Goal: Information Seeking & Learning: Learn about a topic

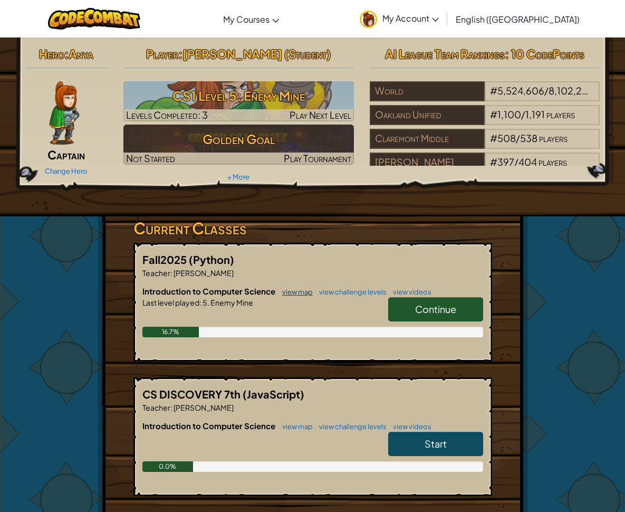
click at [302, 288] on link "view map" at bounding box center [295, 292] width 36 height 8
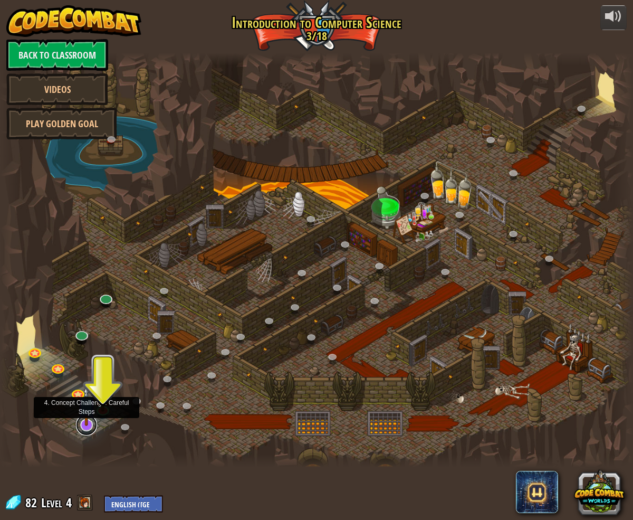
click at [86, 426] on link at bounding box center [86, 424] width 21 height 21
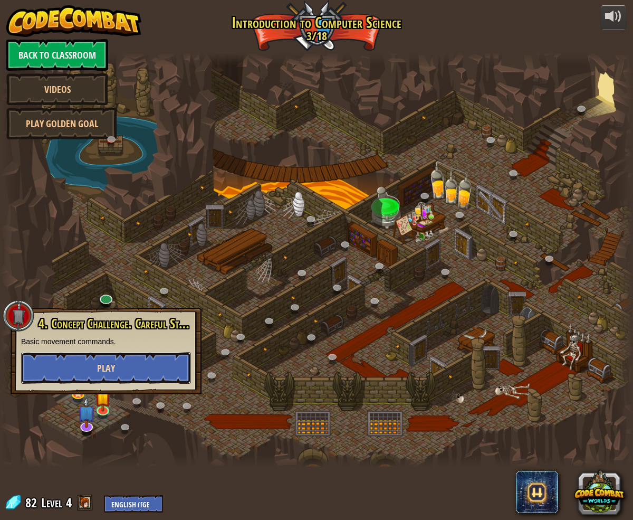
click at [132, 366] on button "Play" at bounding box center [106, 368] width 170 height 32
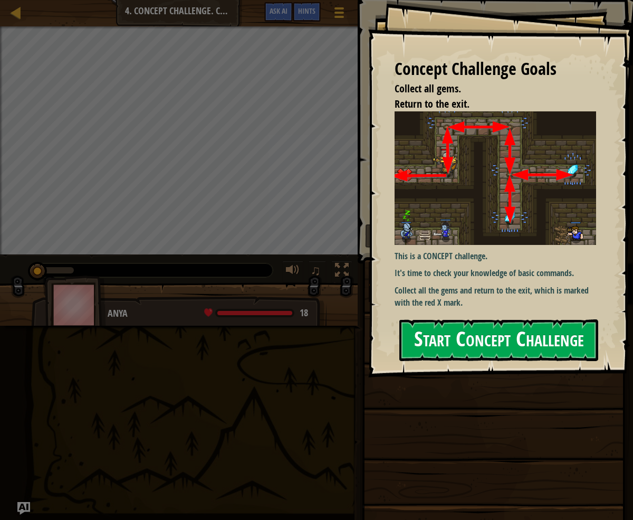
click at [454, 339] on button "Start Concept Challenge" at bounding box center [498, 340] width 199 height 42
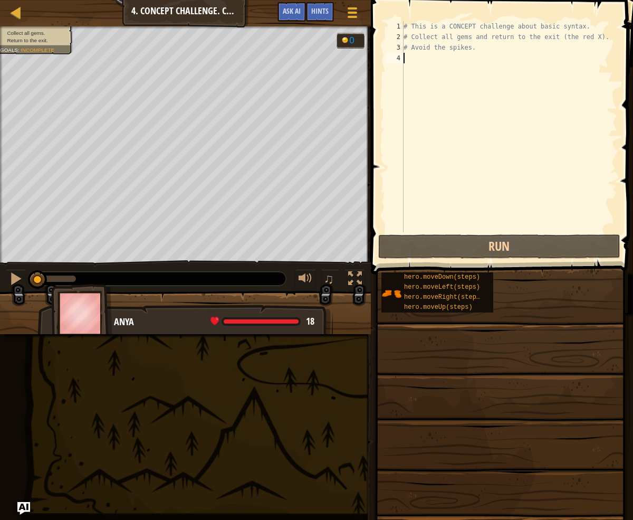
type textarea "h"
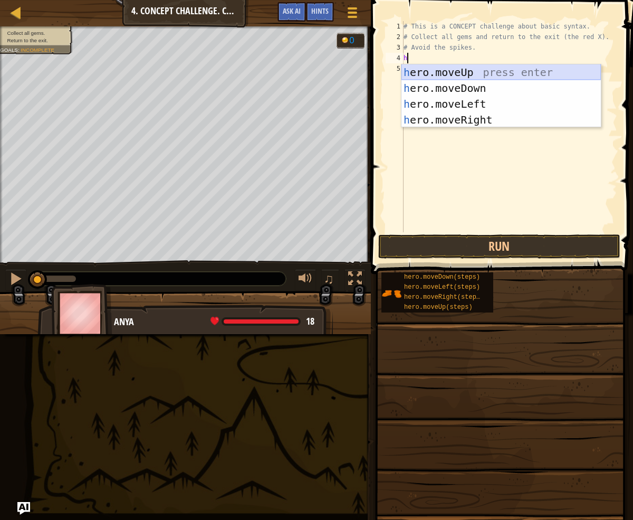
click at [497, 65] on div "h ero.moveUp press enter h ero.moveDown press enter h ero.moveLeft press enter …" at bounding box center [500, 111] width 199 height 95
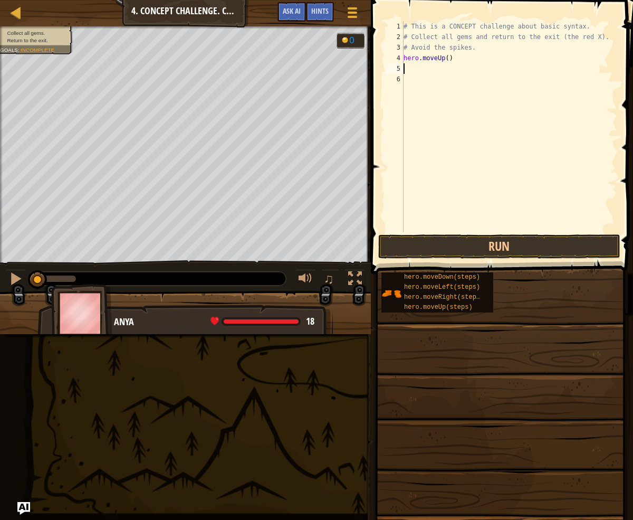
type textarea "h"
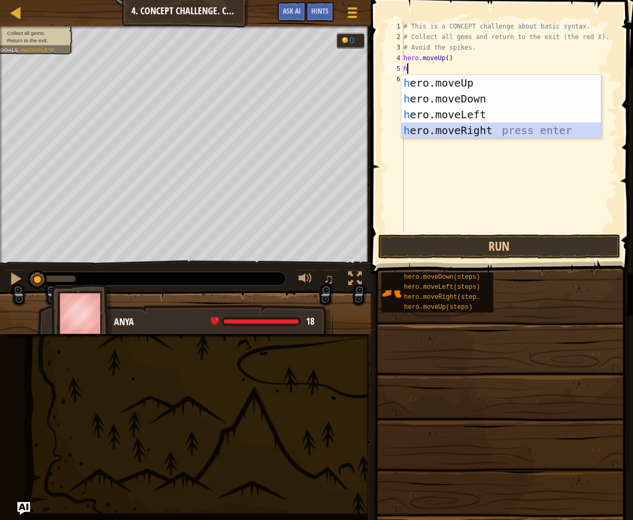
click at [469, 128] on div "h ero.moveUp press enter h ero.moveDown press enter h ero.moveLeft press enter …" at bounding box center [500, 122] width 199 height 95
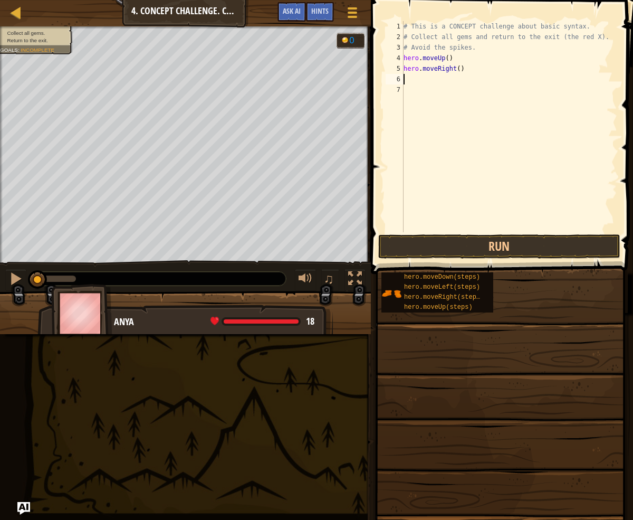
type textarea "h"
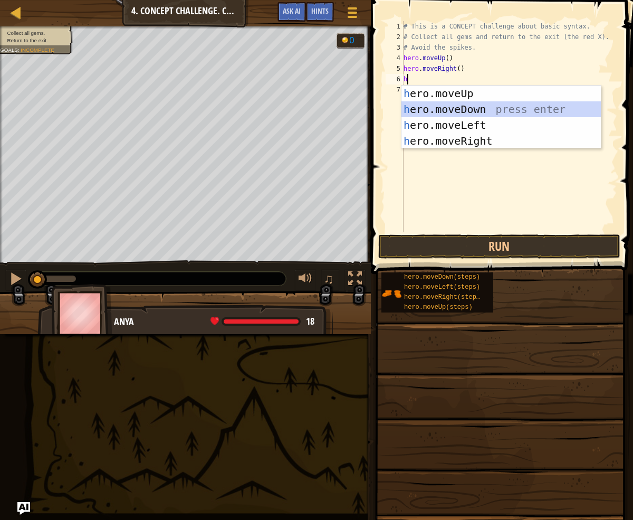
click at [466, 108] on div "h ero.moveUp press enter h ero.moveDown press enter h ero.moveLeft press enter …" at bounding box center [500, 132] width 199 height 95
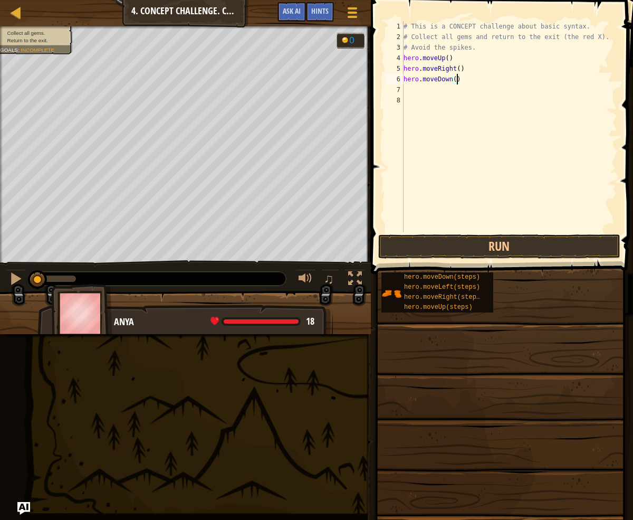
click at [457, 79] on div "# This is a CONCEPT challenge about basic syntax. # Collect all gems and return…" at bounding box center [509, 137] width 216 height 232
type textarea "hero.moveDown(3)"
click at [406, 91] on div "# This is a CONCEPT challenge about basic syntax. # Collect all gems and return…" at bounding box center [509, 137] width 216 height 232
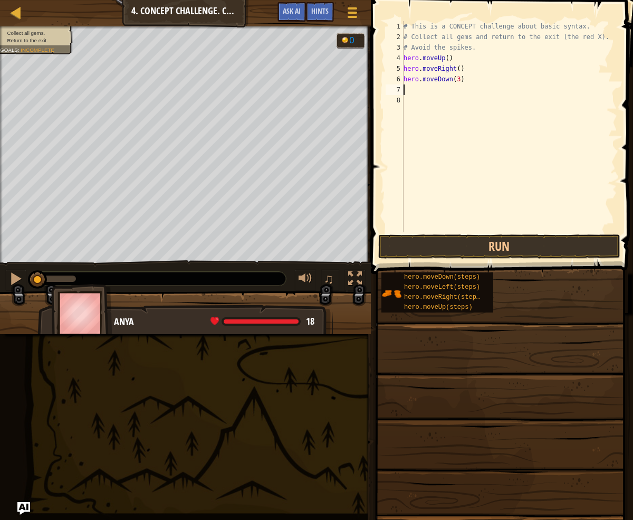
type textarea "h"
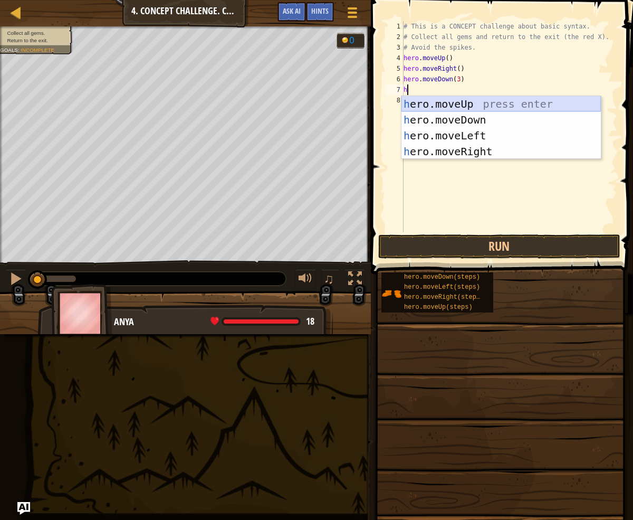
click at [467, 101] on div "h ero.moveUp press enter h ero.moveDown press enter h ero.moveLeft press enter …" at bounding box center [500, 143] width 199 height 95
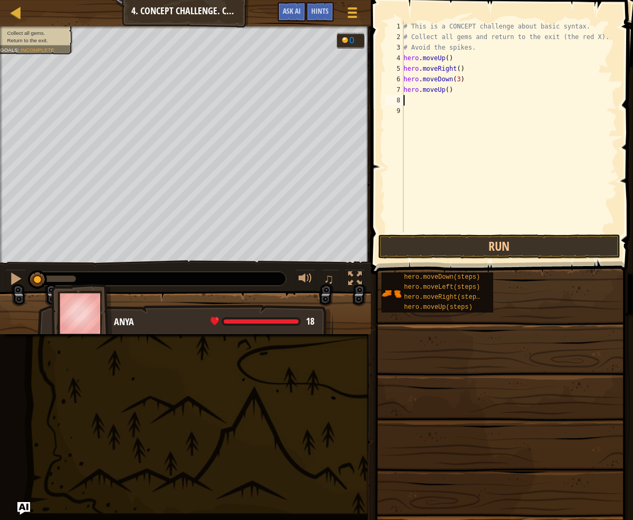
type textarea "h"
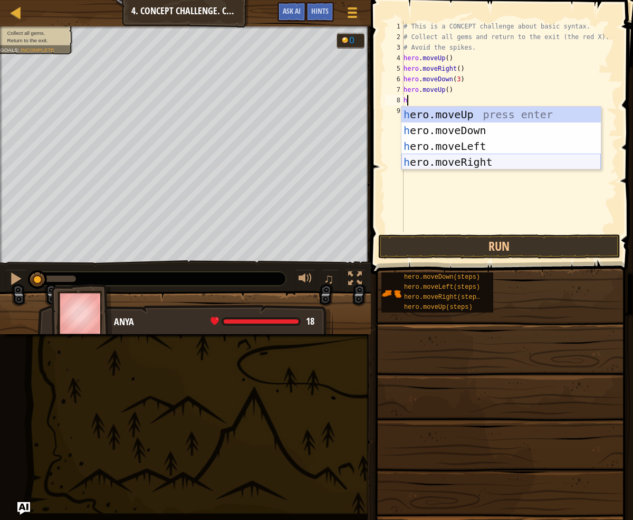
click at [459, 159] on div "h ero.moveUp press enter h ero.moveDown press enter h ero.moveLeft press enter …" at bounding box center [500, 154] width 199 height 95
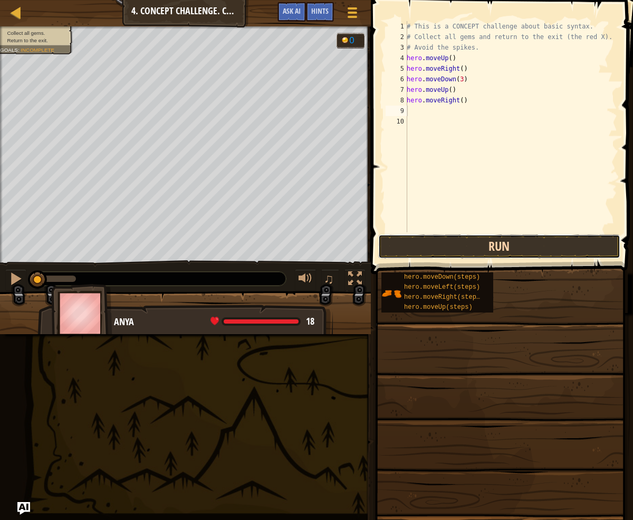
click at [472, 245] on button "Run" at bounding box center [499, 246] width 242 height 24
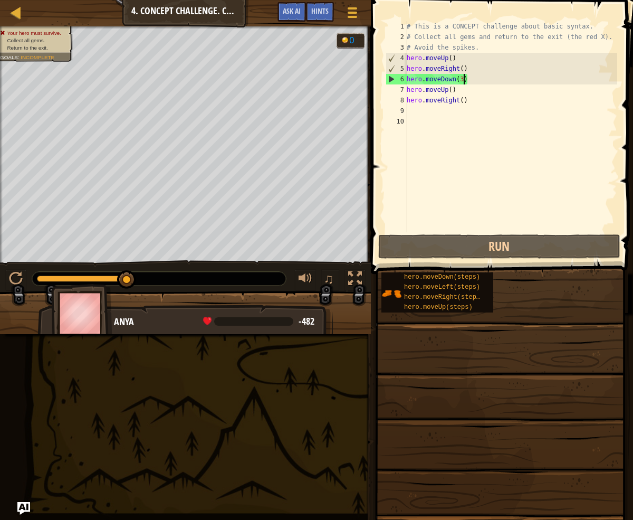
click at [466, 77] on div "# This is a CONCEPT challenge about basic syntax. # Collect all gems and return…" at bounding box center [511, 137] width 213 height 232
click at [463, 80] on div "# This is a CONCEPT challenge about basic syntax. # Collect all gems and return…" at bounding box center [511, 137] width 213 height 232
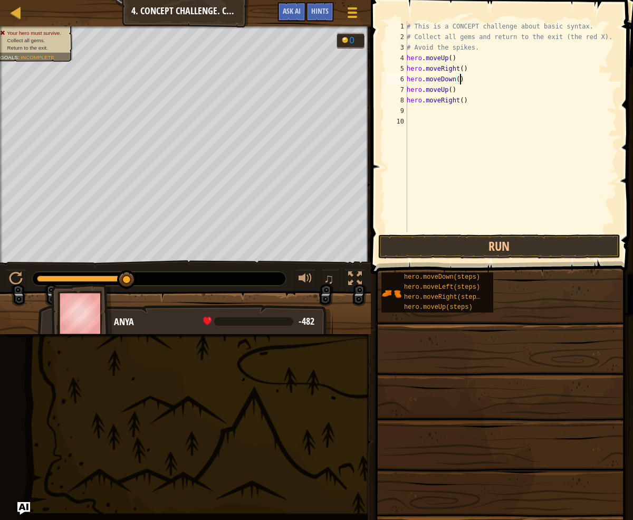
scroll to position [5, 4]
type textarea "hero.moveDown(2)"
click at [460, 242] on button "Run" at bounding box center [499, 246] width 242 height 24
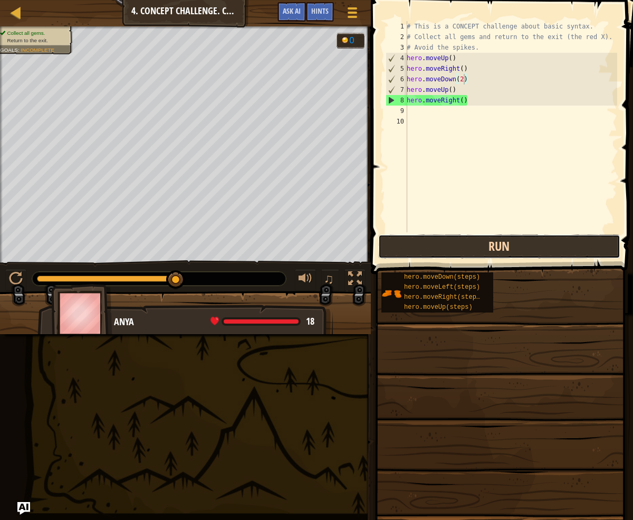
click at [509, 236] on button "Run" at bounding box center [499, 246] width 242 height 24
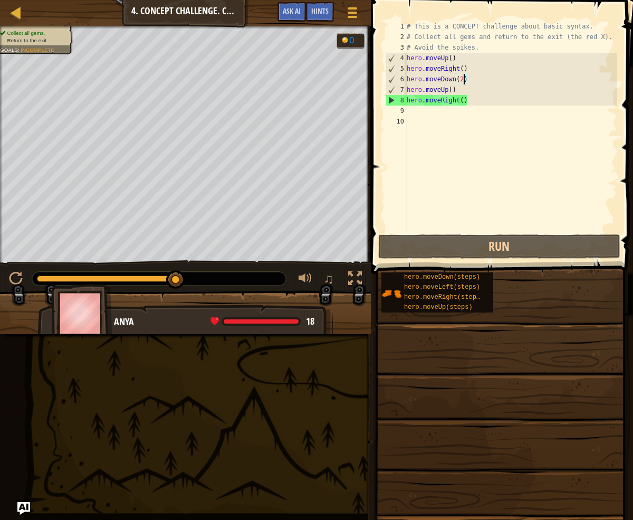
click at [406, 112] on div "9" at bounding box center [397, 111] width 22 height 11
type textarea "h"
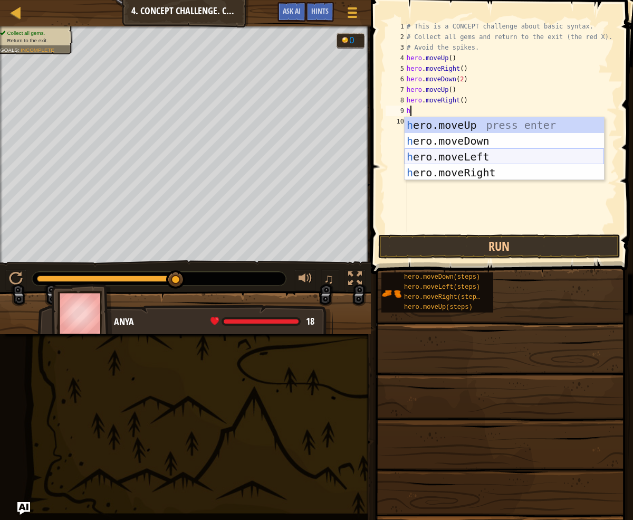
click at [469, 159] on div "h ero.moveUp press enter h ero.moveDown press enter h ero.moveLeft press enter …" at bounding box center [504, 164] width 199 height 95
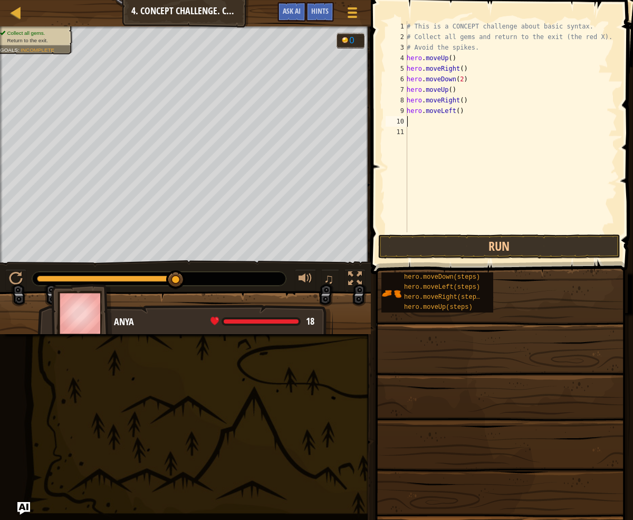
type textarea "h"
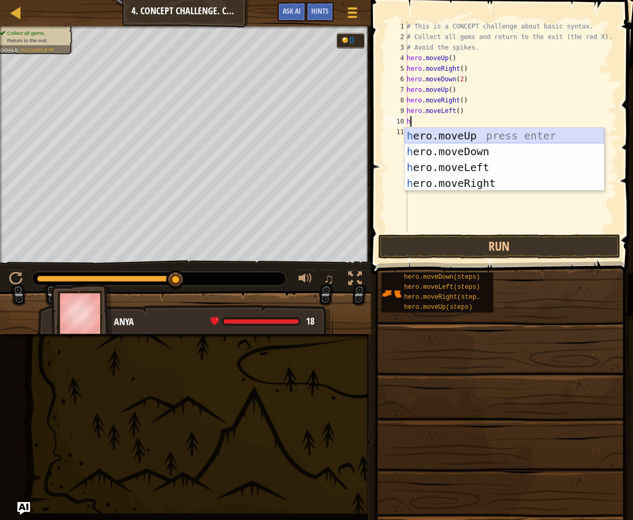
click at [477, 132] on div "h ero.moveUp press enter h ero.moveDown press enter h ero.moveLeft press enter …" at bounding box center [504, 175] width 199 height 95
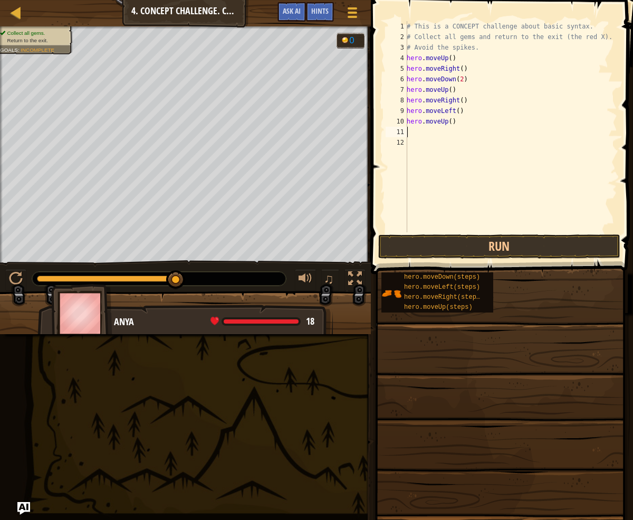
type textarea "h"
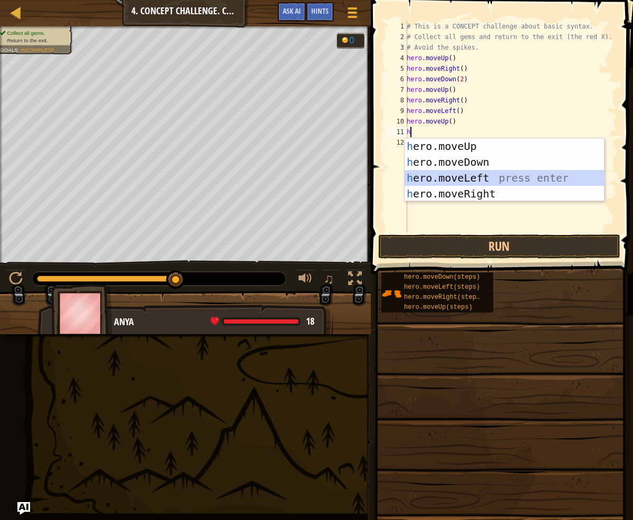
click at [468, 172] on div "h ero.moveUp press enter h ero.moveDown press enter h ero.moveLeft press enter …" at bounding box center [504, 185] width 199 height 95
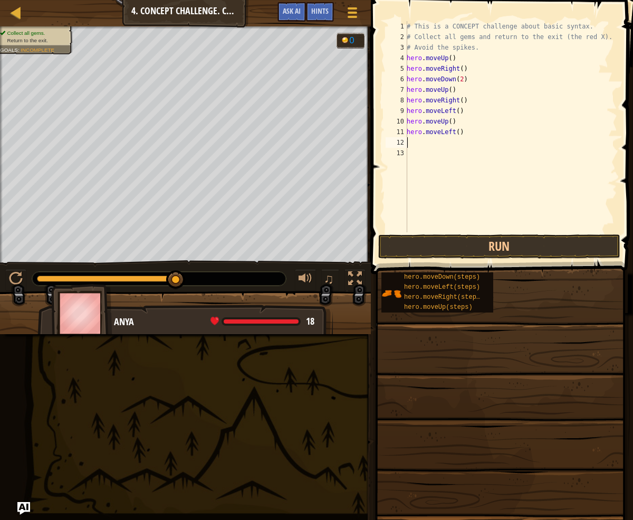
type textarea "h"
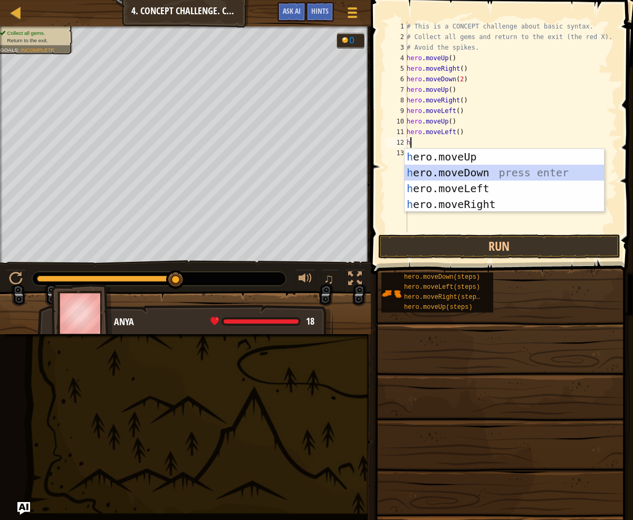
click at [454, 166] on div "h ero.moveUp press enter h ero.moveDown press enter h ero.moveLeft press enter …" at bounding box center [504, 196] width 199 height 95
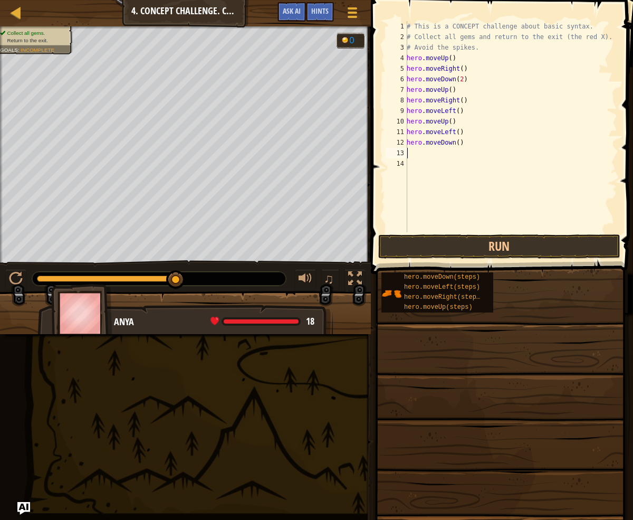
type textarea "h"
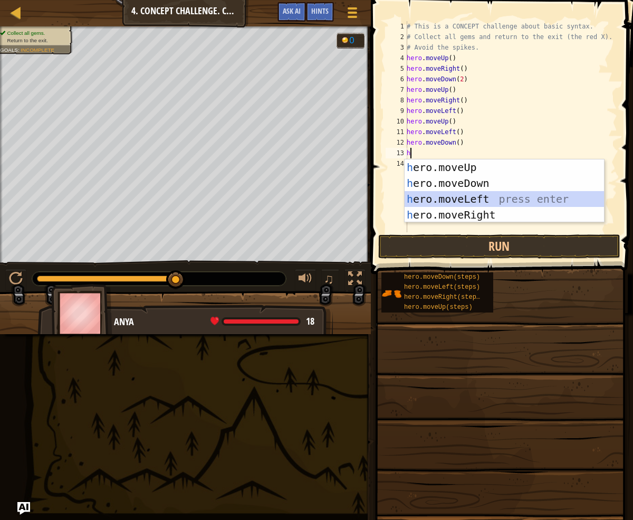
click at [467, 193] on div "h ero.moveUp press enter h ero.moveDown press enter h ero.moveLeft press enter …" at bounding box center [504, 206] width 199 height 95
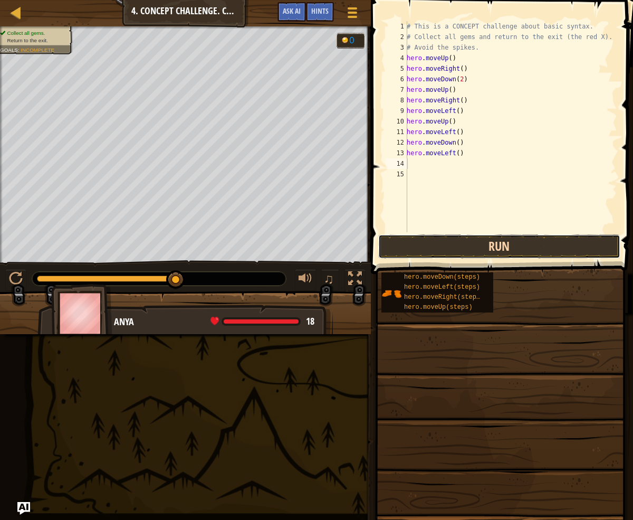
click at [491, 241] on button "Run" at bounding box center [499, 246] width 242 height 24
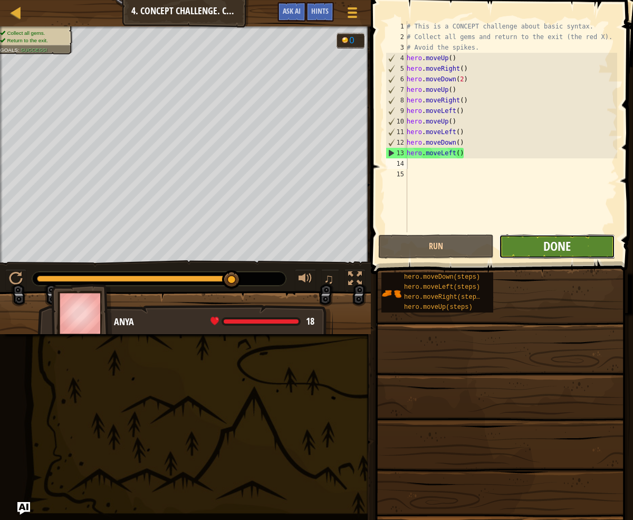
click at [544, 238] on span "Done" at bounding box center [556, 245] width 27 height 17
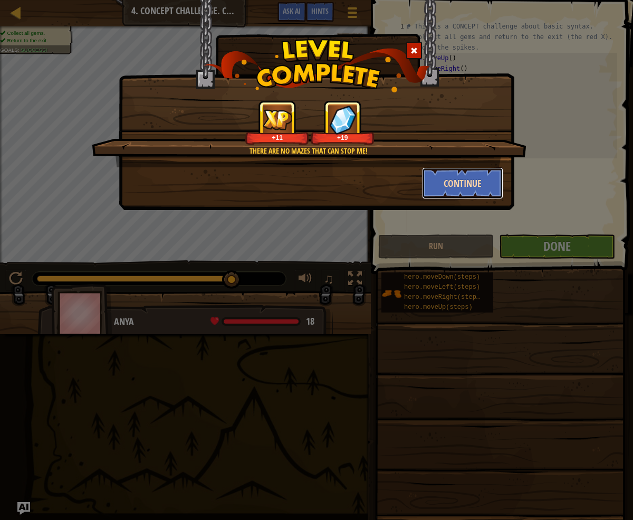
click at [442, 175] on button "Continue" at bounding box center [463, 183] width 82 height 32
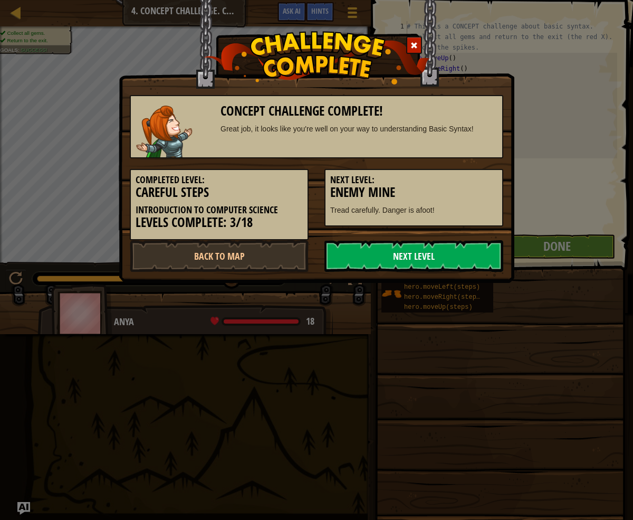
click at [401, 252] on link "Next Level" at bounding box center [413, 256] width 179 height 32
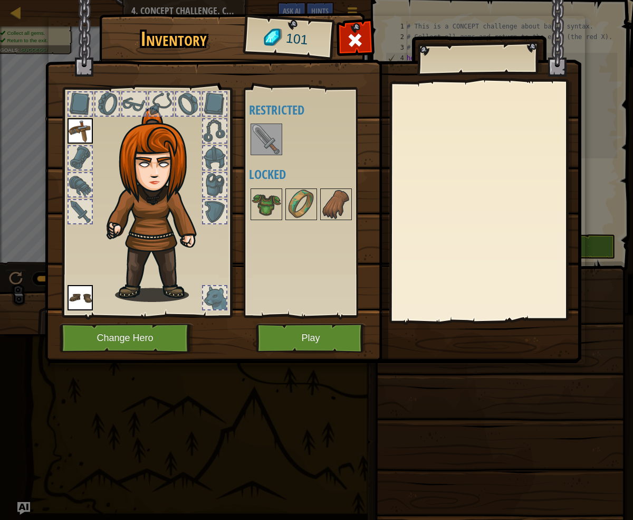
click at [266, 143] on img at bounding box center [267, 139] width 30 height 30
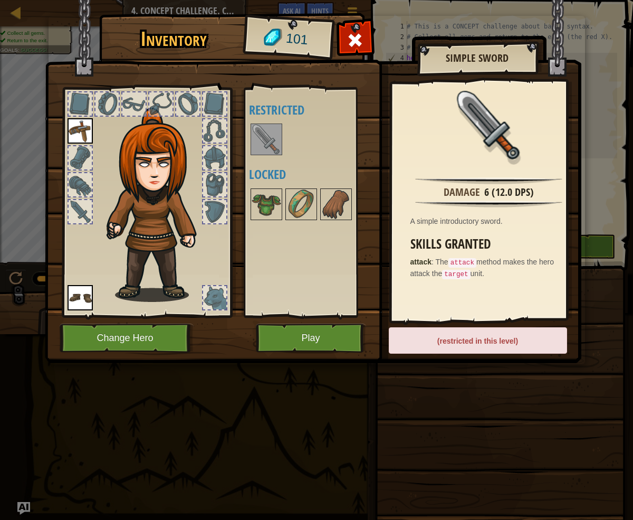
click at [464, 259] on code "attack" at bounding box center [462, 262] width 28 height 9
click at [304, 203] on img at bounding box center [301, 204] width 30 height 30
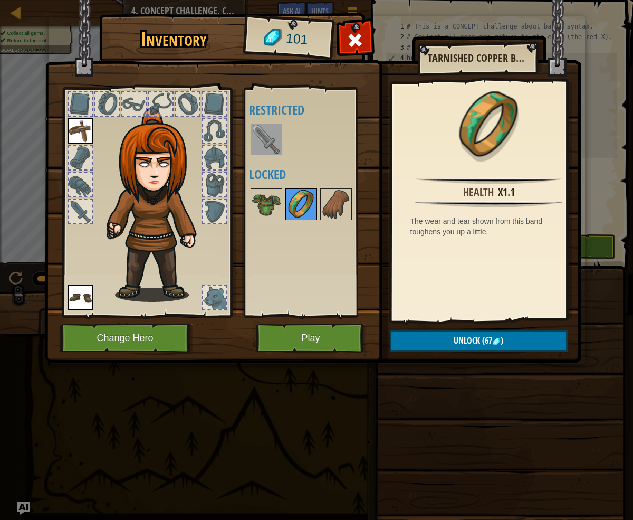
click at [304, 202] on img at bounding box center [301, 204] width 30 height 30
drag, startPoint x: 302, startPoint y: 200, endPoint x: 88, endPoint y: 96, distance: 238.5
click at [88, 96] on div "Inventory 101 Available Equip Equip (double-click to equip) Restricted Locked T…" at bounding box center [317, 190] width 537 height 348
click at [112, 102] on div at bounding box center [106, 103] width 23 height 23
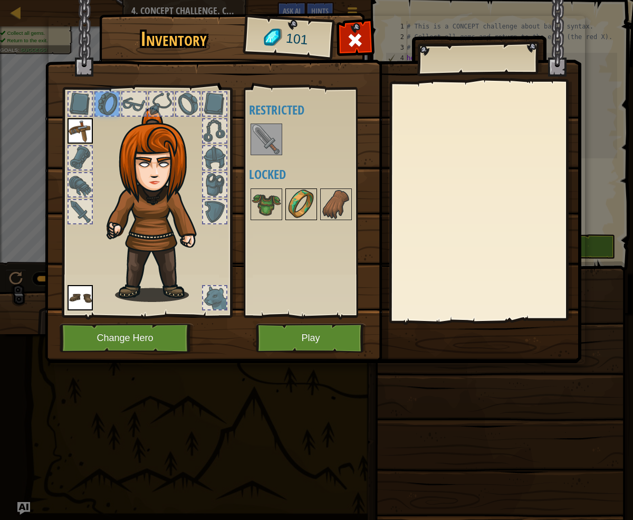
click at [306, 201] on img at bounding box center [301, 204] width 30 height 30
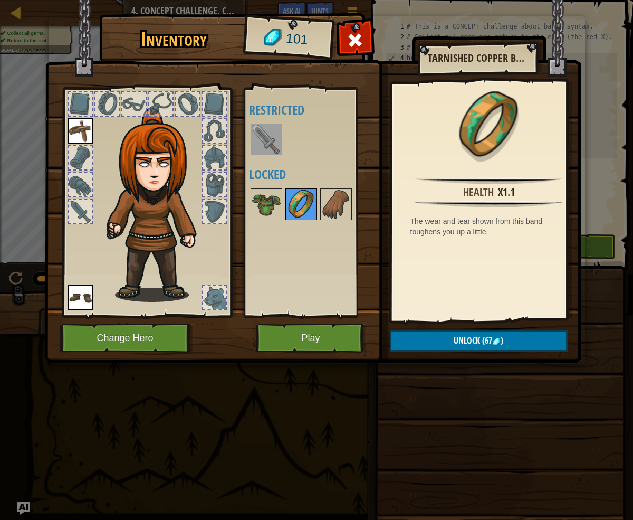
click at [306, 199] on img at bounding box center [301, 204] width 30 height 30
click at [303, 196] on img at bounding box center [301, 204] width 30 height 30
click at [457, 337] on span "Unlock" at bounding box center [467, 340] width 26 height 12
click at [457, 335] on button "Confirm" at bounding box center [479, 341] width 178 height 22
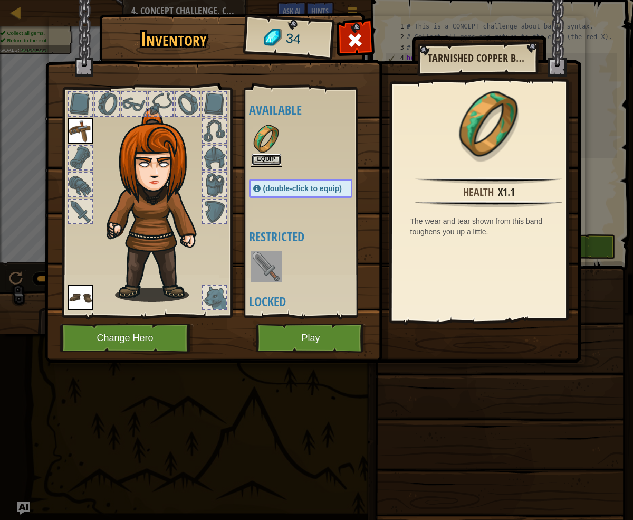
click at [271, 156] on button "Equip" at bounding box center [267, 159] width 30 height 11
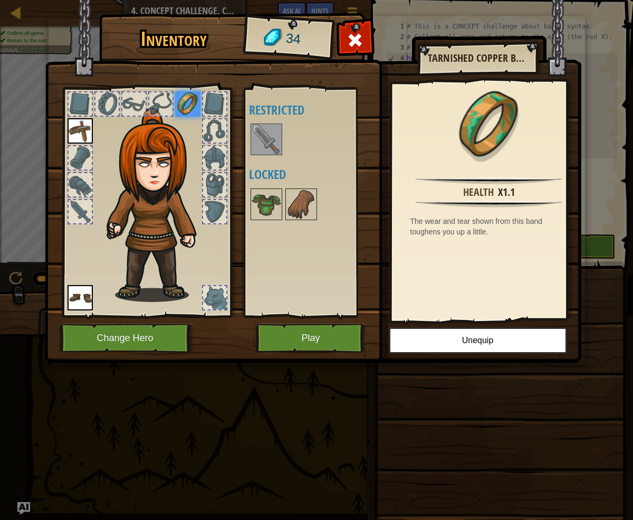
click at [280, 147] on img at bounding box center [267, 139] width 30 height 30
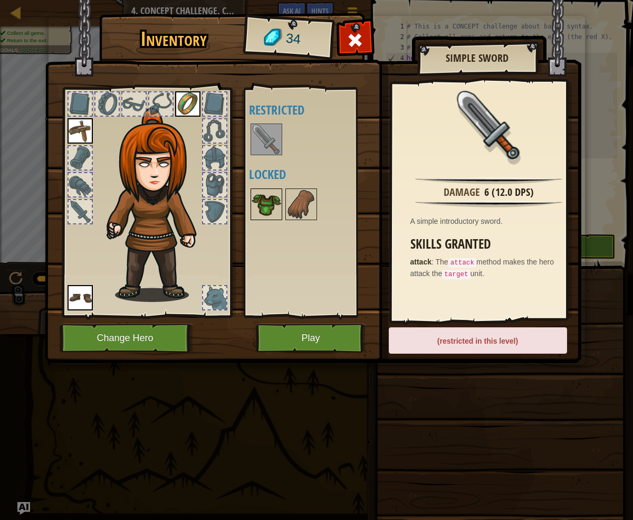
click at [265, 199] on img at bounding box center [267, 204] width 30 height 30
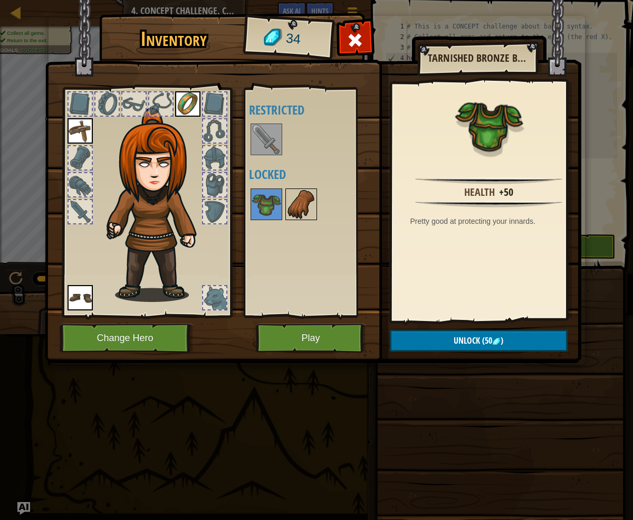
click at [304, 209] on img at bounding box center [301, 204] width 30 height 30
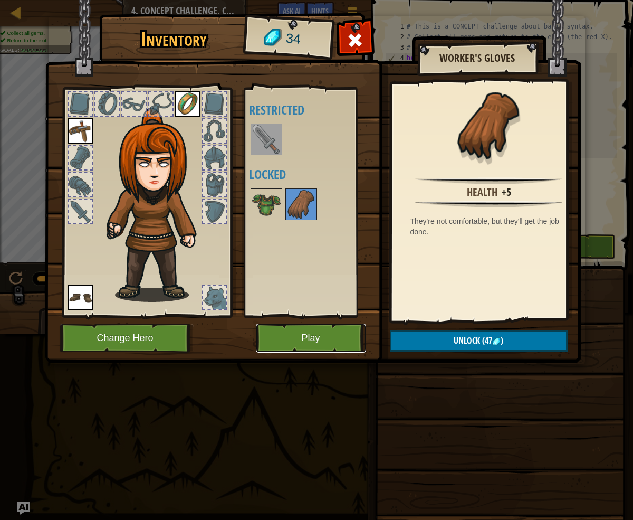
click at [286, 333] on button "Play" at bounding box center [311, 337] width 110 height 29
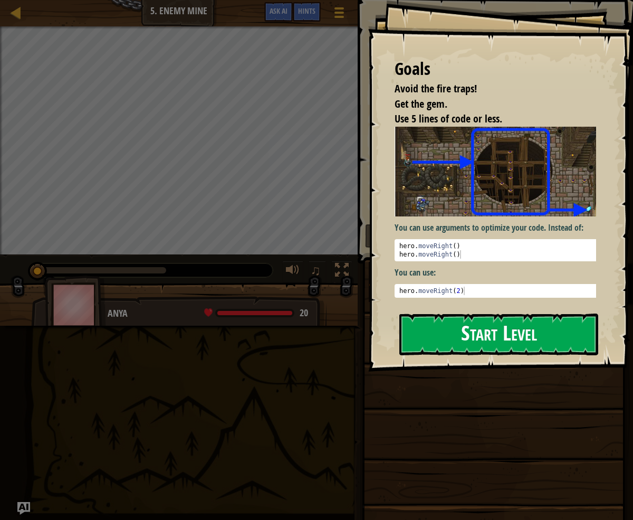
click at [499, 342] on button "Start Level" at bounding box center [498, 334] width 199 height 42
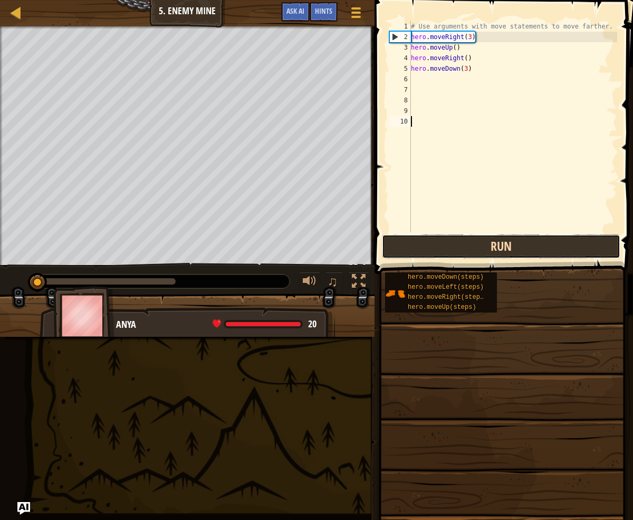
click at [470, 246] on button "Run" at bounding box center [501, 246] width 238 height 24
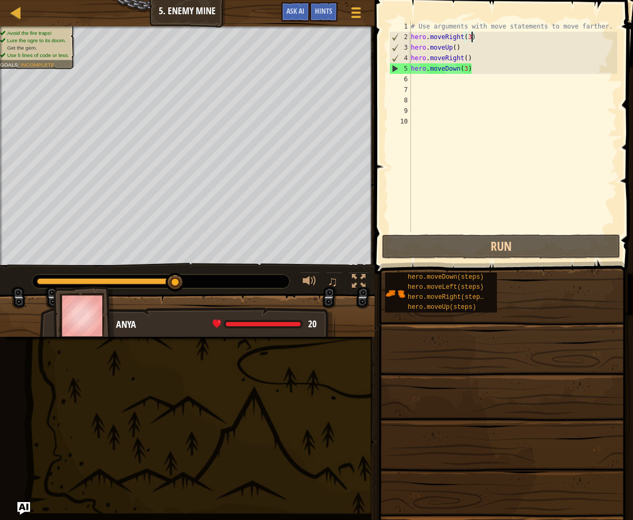
click at [471, 37] on div "# Use arguments with move statements to move farther. hero . moveRight ( 3 ) he…" at bounding box center [513, 137] width 208 height 232
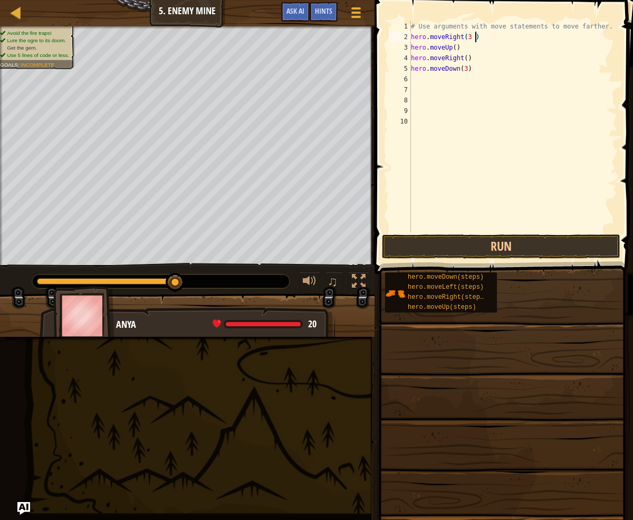
scroll to position [5, 5]
click at [488, 240] on button "Run" at bounding box center [501, 246] width 238 height 24
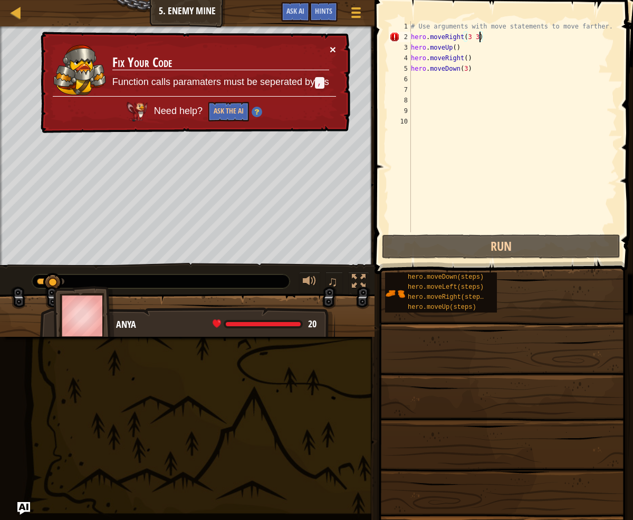
click at [332, 54] on button "×" at bounding box center [333, 49] width 6 height 11
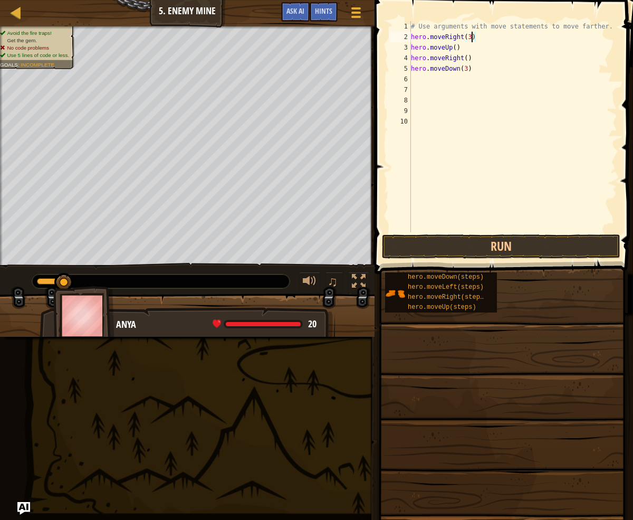
scroll to position [5, 5]
click at [470, 58] on div "# Use arguments with move statements to move farther. hero . moveRight ( 3 ) he…" at bounding box center [513, 137] width 208 height 232
type textarea "hero.moveRight()"
click at [412, 76] on div "# Use arguments with move statements to move farther. hero . moveRight ( 3 ) he…" at bounding box center [513, 137] width 208 height 232
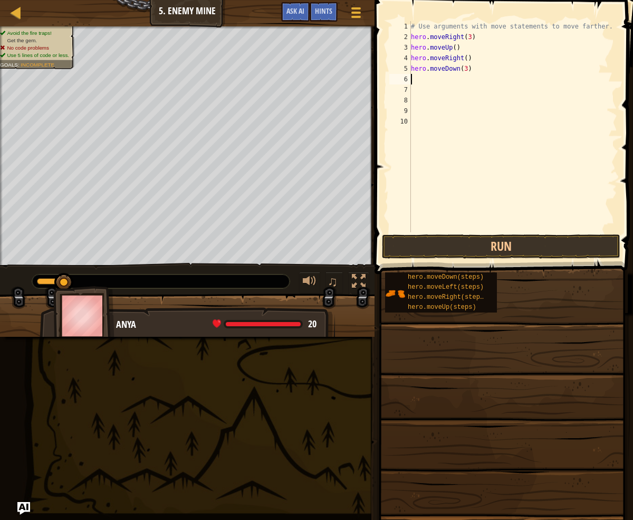
scroll to position [5, 0]
type textarea "h"
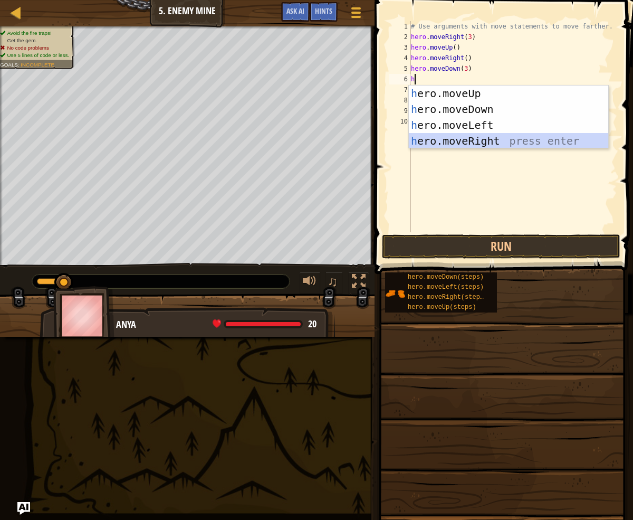
click at [456, 136] on div "h ero.moveUp press enter h ero.moveDown press enter h ero.moveLeft press enter …" at bounding box center [508, 132] width 199 height 95
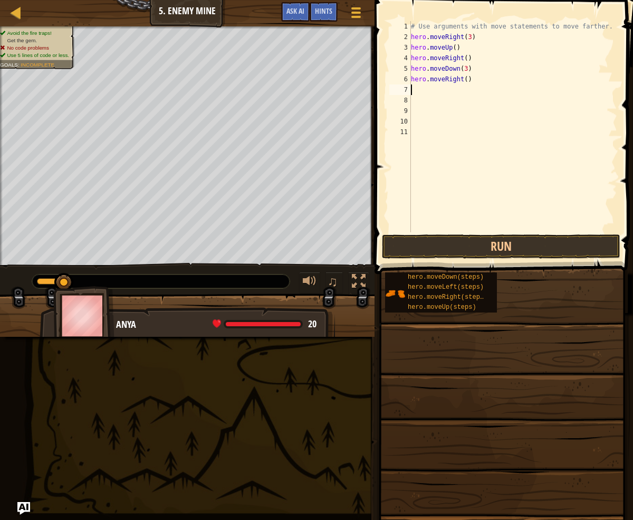
click at [467, 79] on div "# Use arguments with move statements to move farther. hero . moveRight ( 3 ) he…" at bounding box center [513, 137] width 208 height 232
type textarea "hero.moveRight(2)"
click at [501, 244] on button "Run" at bounding box center [501, 246] width 238 height 24
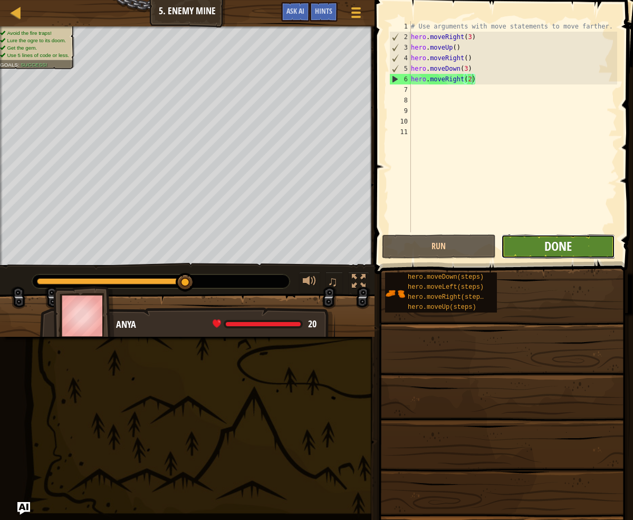
click at [548, 245] on span "Done" at bounding box center [557, 245] width 27 height 17
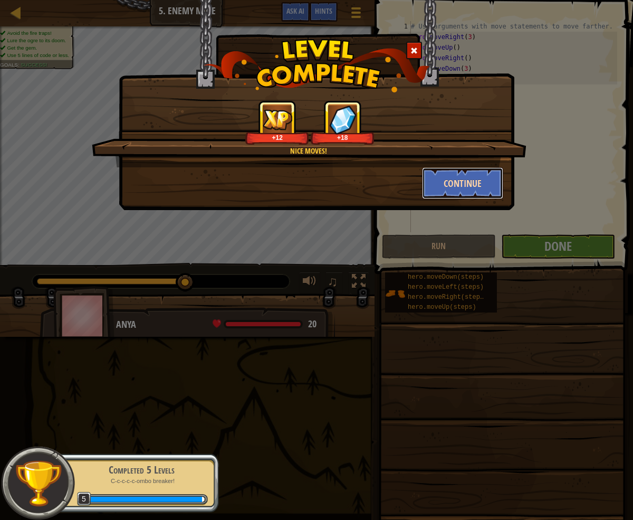
click at [465, 186] on button "Continue" at bounding box center [463, 183] width 82 height 32
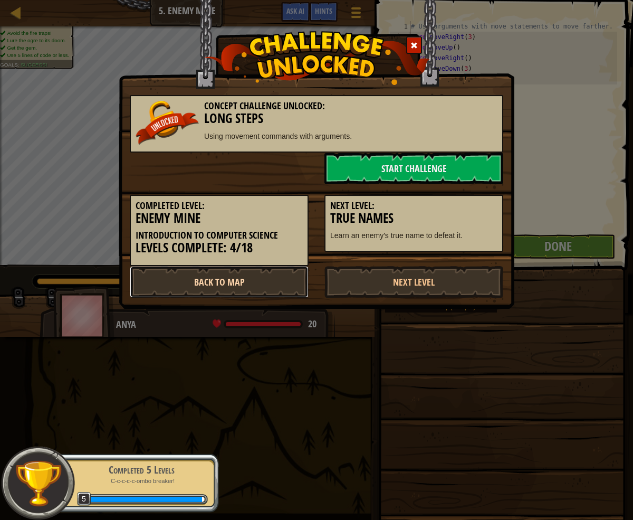
click at [260, 281] on link "Back to Map" at bounding box center [219, 282] width 179 height 32
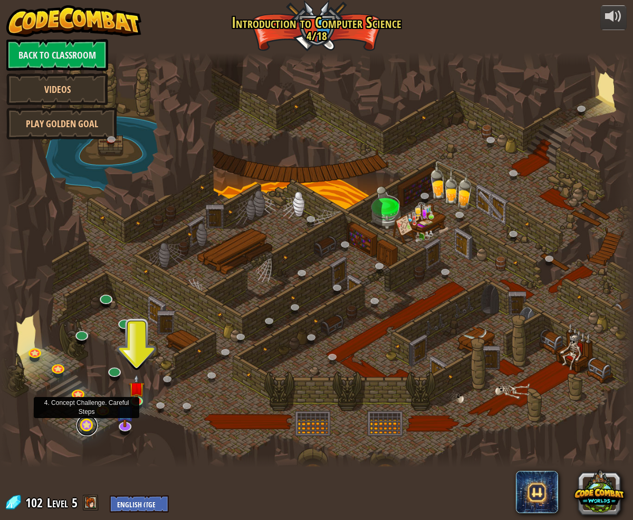
click at [88, 423] on link at bounding box center [86, 425] width 21 height 21
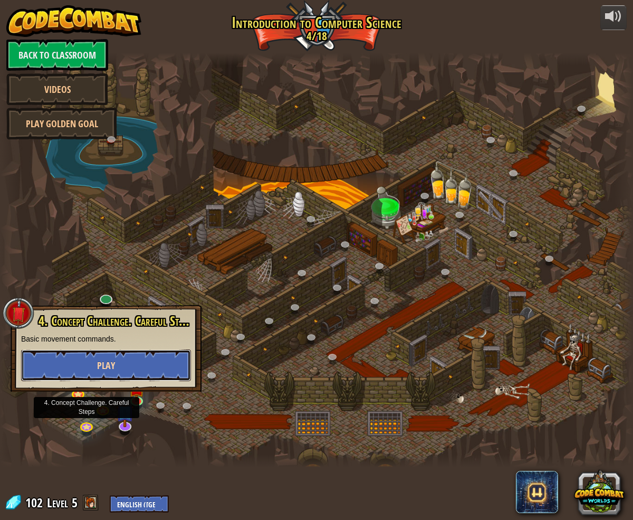
click at [88, 369] on button "Play" at bounding box center [106, 365] width 170 height 32
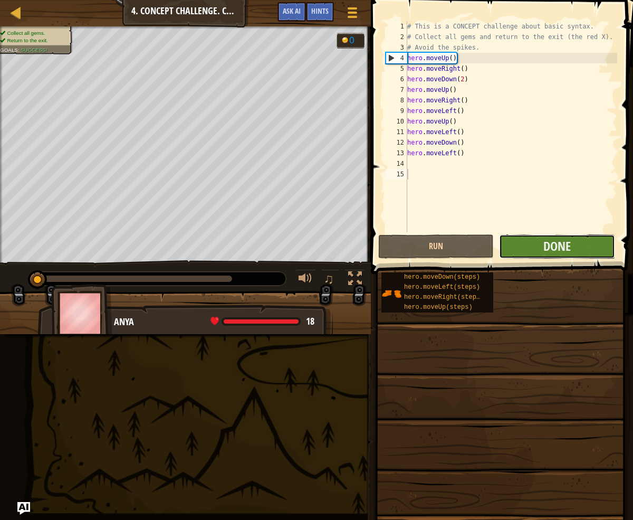
click at [514, 250] on button "Done" at bounding box center [557, 246] width 116 height 24
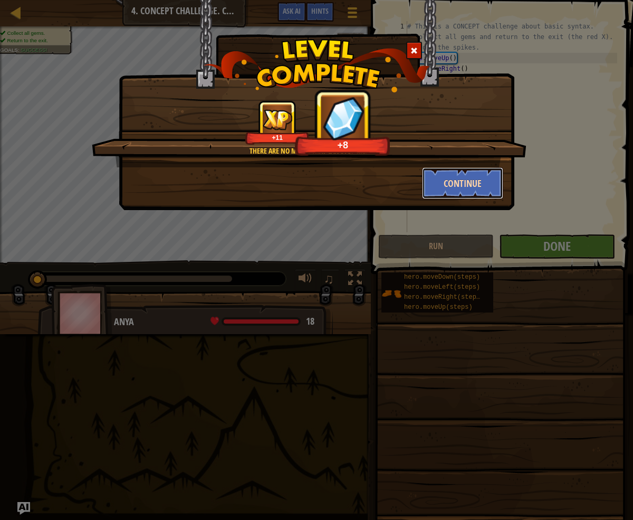
click at [448, 185] on button "Continue" at bounding box center [463, 183] width 82 height 32
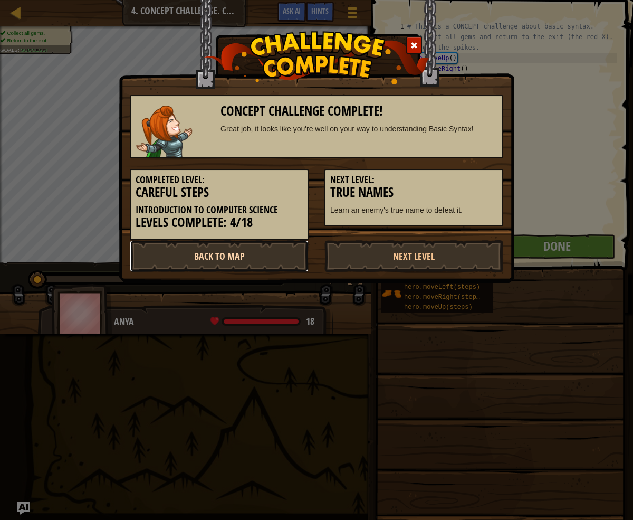
click at [204, 261] on link "Back to Map" at bounding box center [219, 256] width 179 height 32
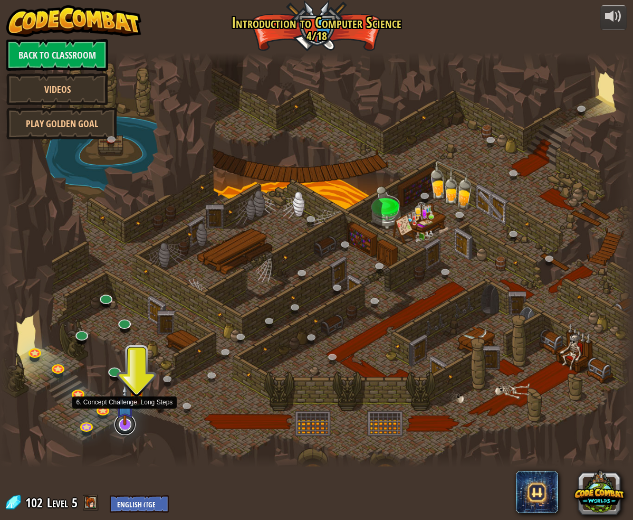
click at [125, 425] on link at bounding box center [124, 424] width 21 height 21
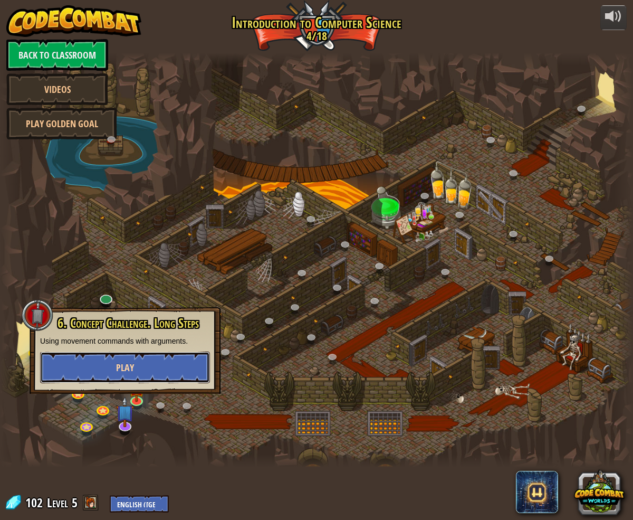
click at [131, 372] on span "Play" at bounding box center [125, 367] width 18 height 13
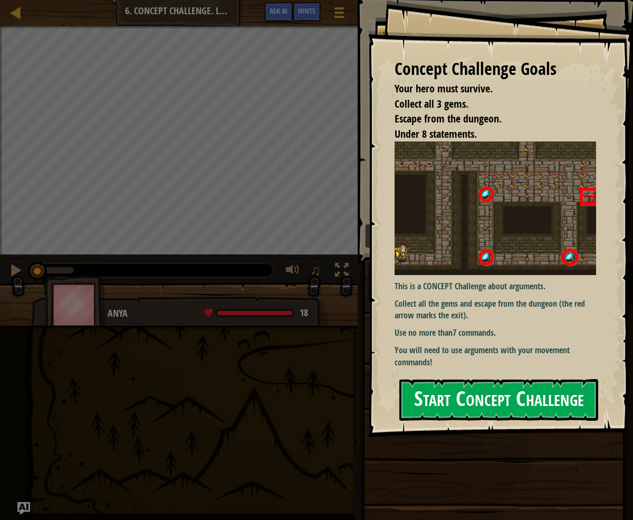
click at [454, 388] on button "Start Concept Challenge" at bounding box center [498, 400] width 199 height 42
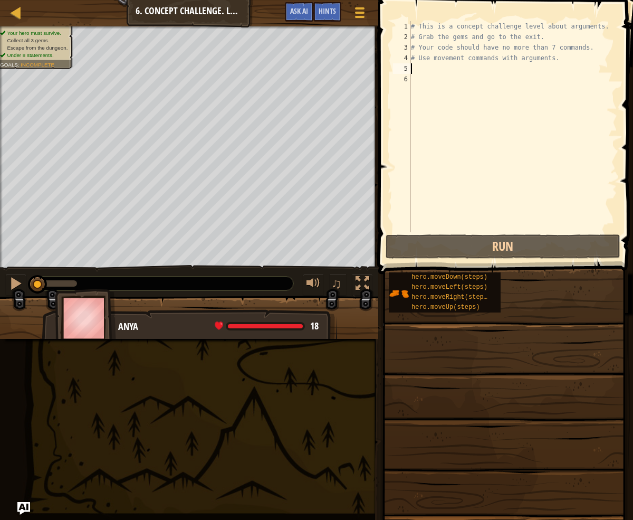
click at [416, 68] on div "# This is a concept challenge level about arguments. # Grab the gems and go to …" at bounding box center [513, 137] width 208 height 232
type textarea "h"
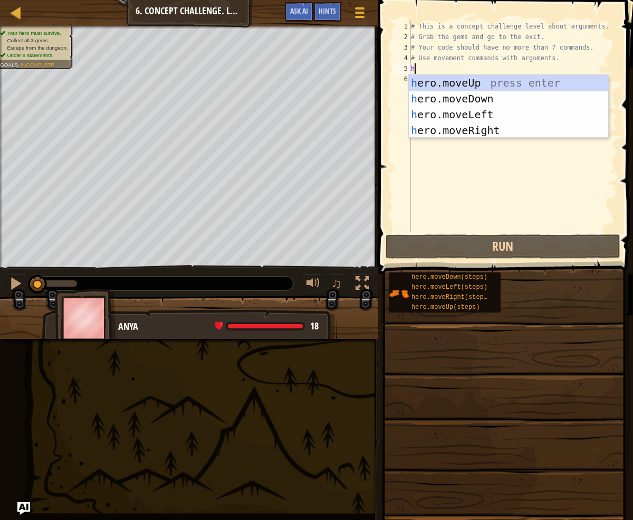
scroll to position [5, 0]
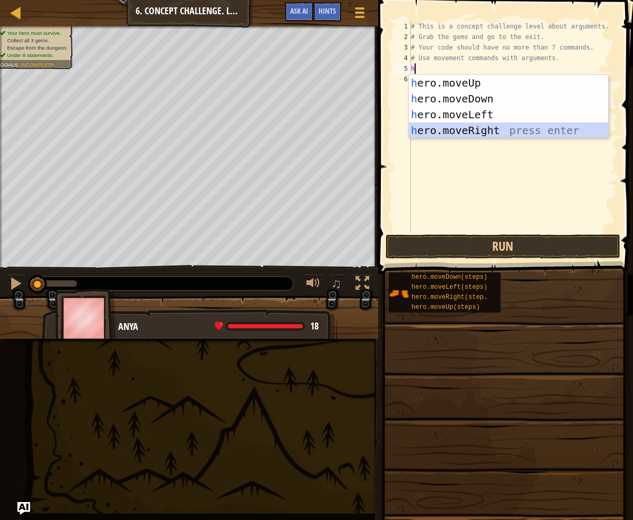
click at [511, 131] on div "h ero.moveUp press enter h ero.moveDown press enter h ero.moveLeft press enter …" at bounding box center [508, 122] width 199 height 95
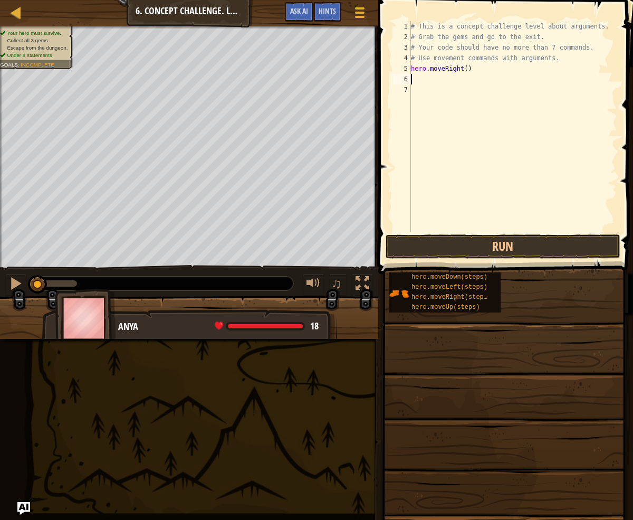
type textarea "h"
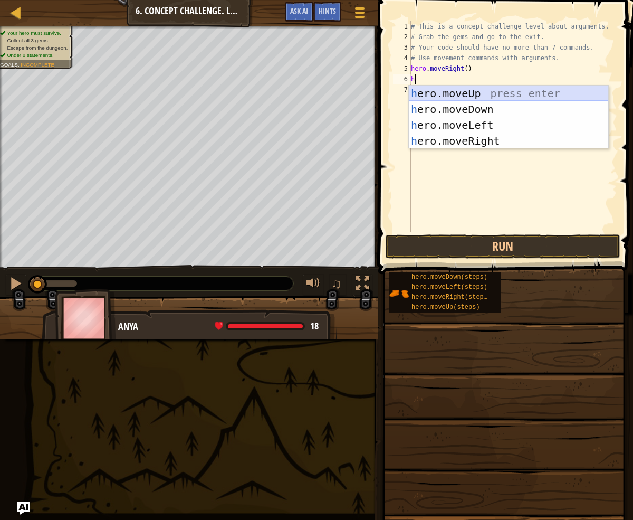
click at [448, 91] on div "h ero.moveUp press enter h ero.moveDown press enter h ero.moveLeft press enter …" at bounding box center [508, 132] width 199 height 95
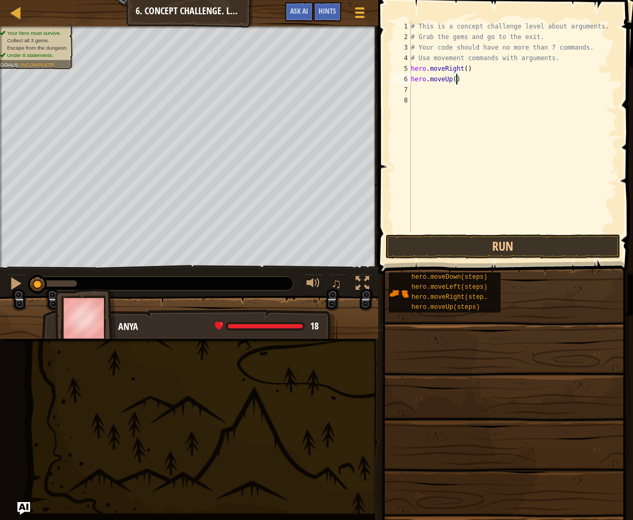
click at [458, 80] on div "# This is a concept challenge level about arguments. # Grab the gems and go to …" at bounding box center [513, 137] width 208 height 232
type textarea "hero.moveUp(3)"
click at [440, 89] on div "# This is a concept challenge level about arguments. # Grab the gems and go to …" at bounding box center [513, 137] width 208 height 232
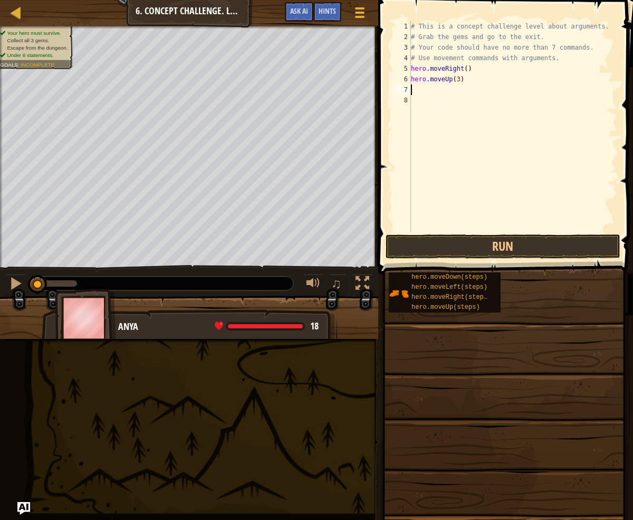
type textarea "h"
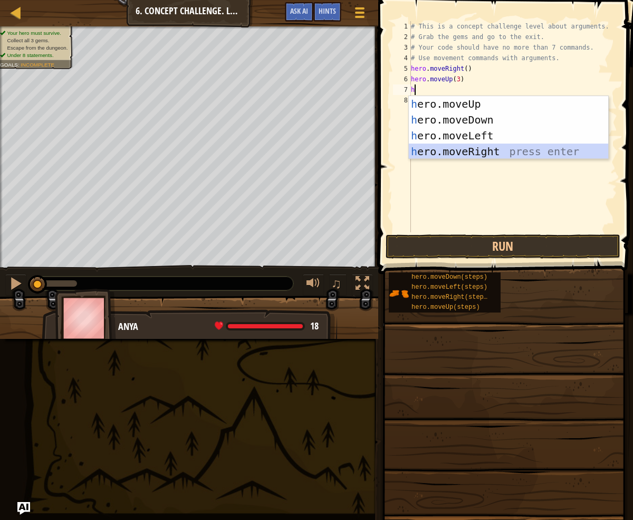
click at [504, 151] on div "h ero.moveUp press enter h ero.moveDown press enter h ero.moveLeft press enter …" at bounding box center [508, 143] width 199 height 95
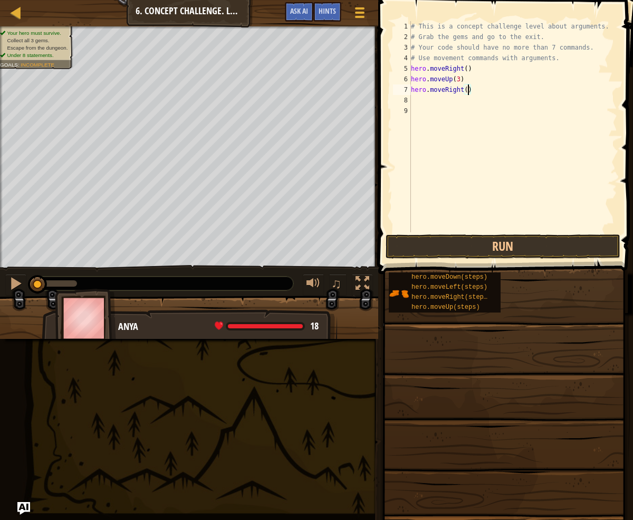
click at [470, 90] on div "# This is a concept challenge level about arguments. # Grab the gems and go to …" at bounding box center [513, 137] width 208 height 232
type textarea "hero.moveRight(2)"
click at [415, 99] on div "# This is a concept challenge level about arguments. # Grab the gems and go to …" at bounding box center [513, 137] width 208 height 232
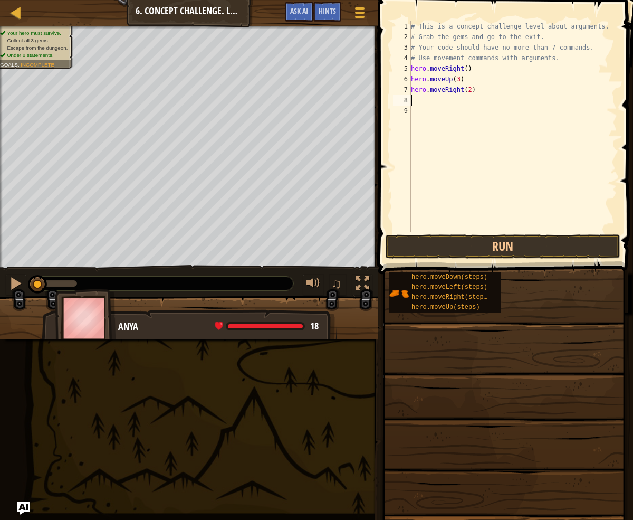
type textarea "h"
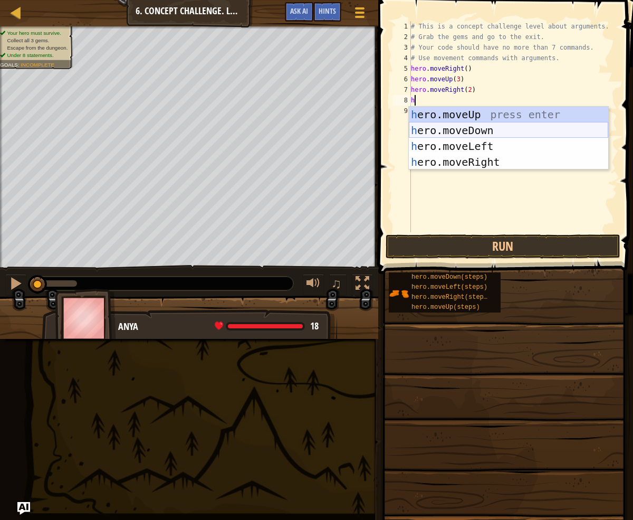
click at [480, 131] on div "h ero.moveUp press enter h ero.moveDown press enter h ero.moveLeft press enter …" at bounding box center [508, 154] width 199 height 95
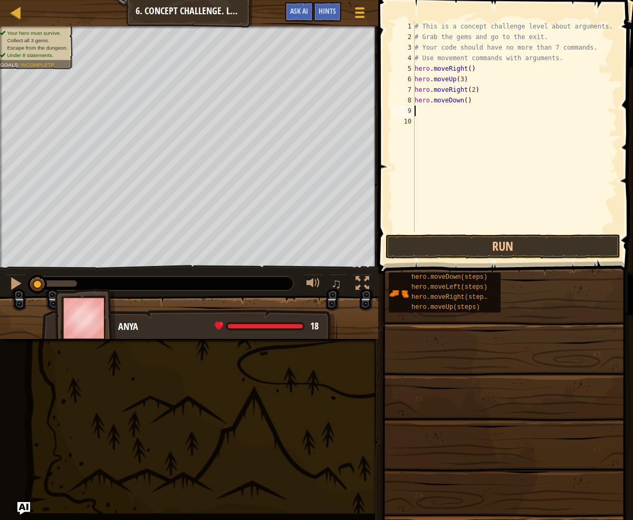
type textarea "h"
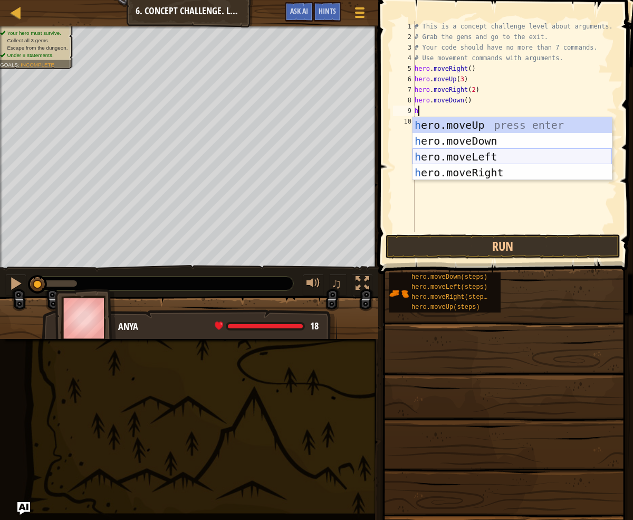
click at [476, 155] on div "h ero.moveUp press enter h ero.moveDown press enter h ero.moveLeft press enter …" at bounding box center [512, 164] width 199 height 95
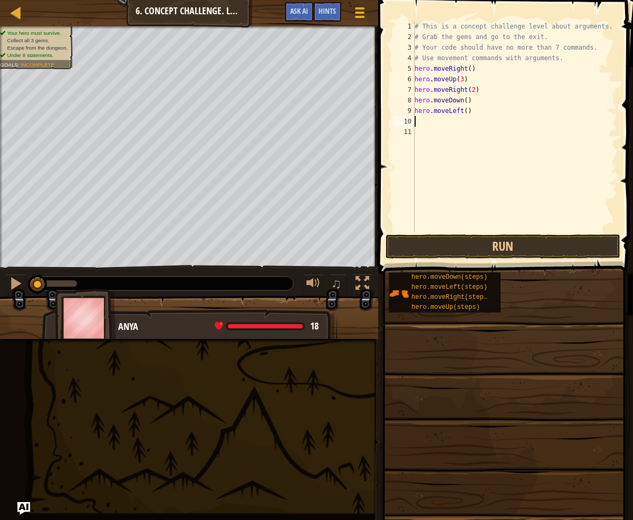
type textarea "h"
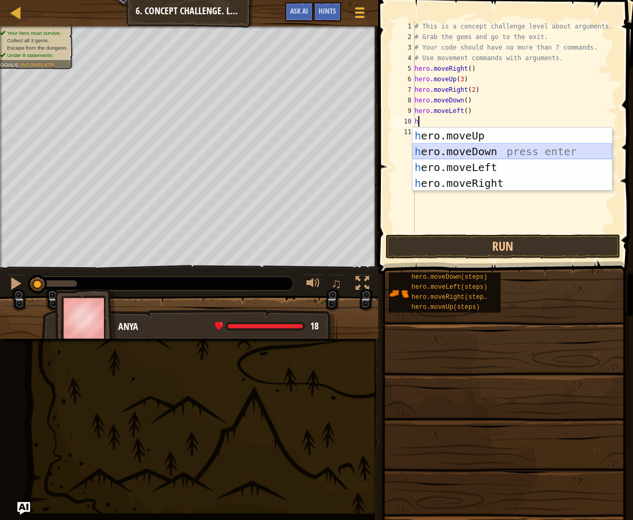
click at [470, 149] on div "h ero.moveUp press enter h ero.moveDown press enter h ero.moveLeft press enter …" at bounding box center [512, 175] width 199 height 95
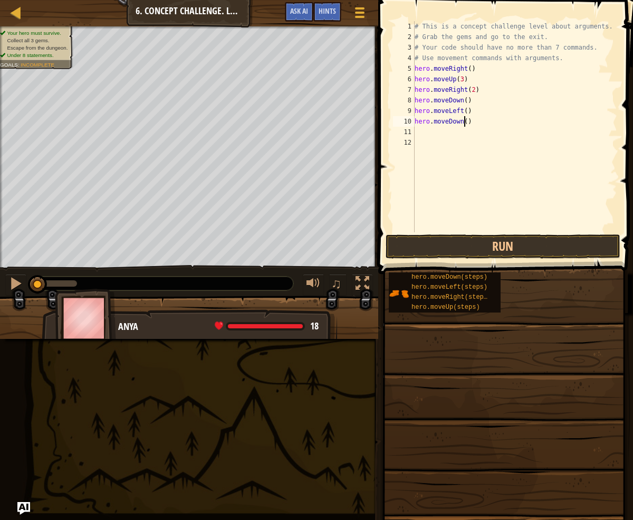
click at [465, 122] on div "# This is a concept challenge level about arguments. # Grab the gems and go to …" at bounding box center [515, 137] width 205 height 232
click at [466, 120] on div "# This is a concept challenge level about arguments. # Grab the gems and go to …" at bounding box center [515, 137] width 205 height 232
type textarea "hero.moveDown(3)"
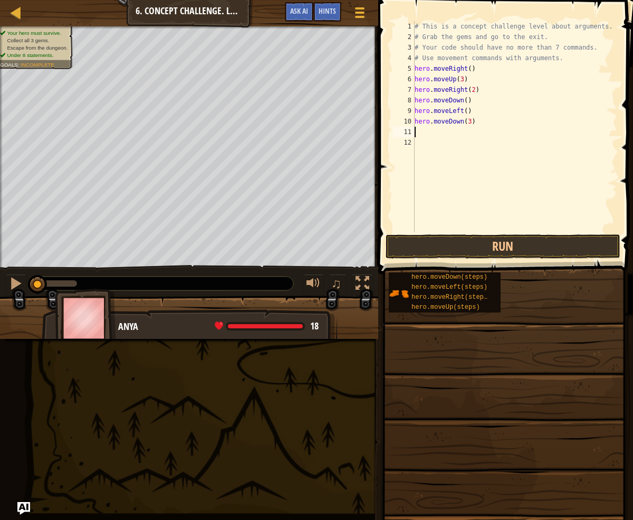
click at [415, 129] on div "# This is a concept challenge level about arguments. # Grab the gems and go to …" at bounding box center [515, 137] width 205 height 232
type textarea "h"
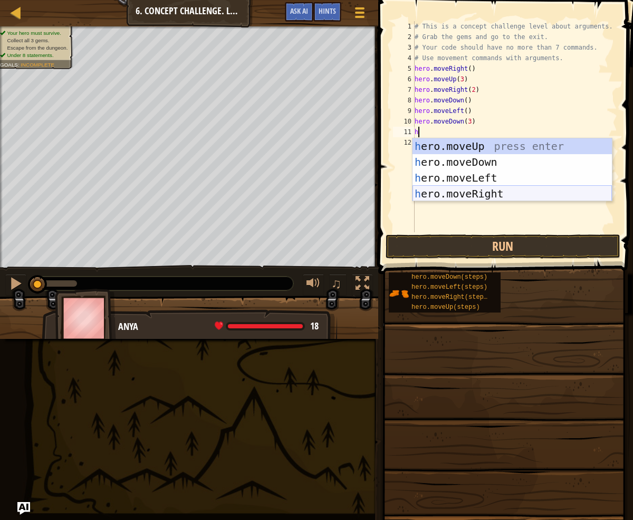
click at [486, 190] on div "h ero.moveUp press enter h ero.moveDown press enter h ero.moveLeft press enter …" at bounding box center [512, 185] width 199 height 95
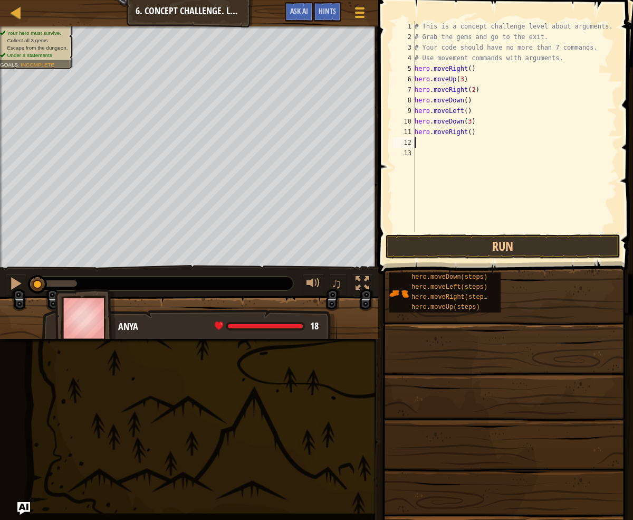
click at [472, 133] on div "# This is a concept challenge level about arguments. # Grab the gems and go to …" at bounding box center [515, 137] width 205 height 232
type textarea "hero.moveRight(2)"
click at [422, 141] on div "# This is a concept challenge level about arguments. # Grab the gems and go to …" at bounding box center [515, 137] width 205 height 232
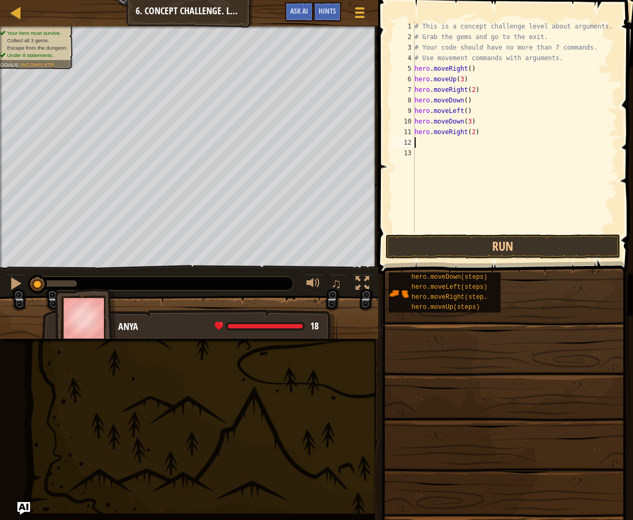
type textarea "h"
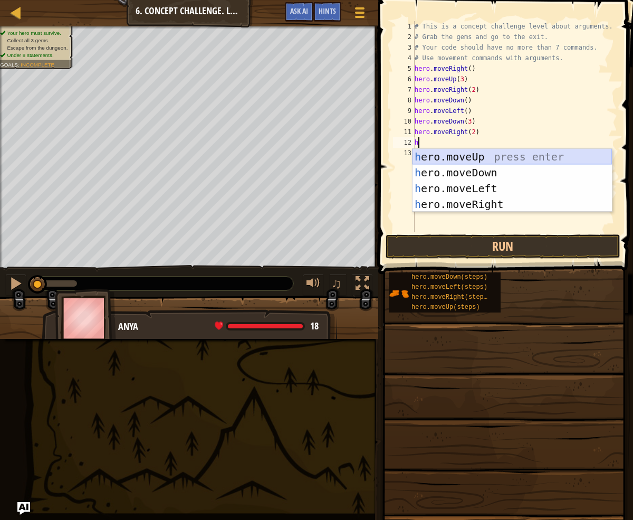
click at [451, 150] on div "h ero.moveUp press enter h ero.moveDown press enter h ero.moveLeft press enter …" at bounding box center [512, 196] width 199 height 95
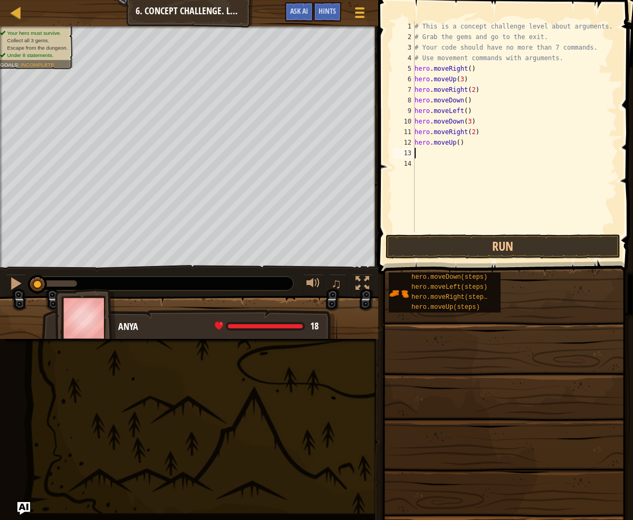
click at [459, 142] on div "# This is a concept challenge level about arguments. # Grab the gems and go to …" at bounding box center [515, 137] width 205 height 232
type textarea "hero.moveUp(2)"
click at [418, 150] on div "# This is a concept challenge level about arguments. # Grab the gems and go to …" at bounding box center [515, 137] width 205 height 232
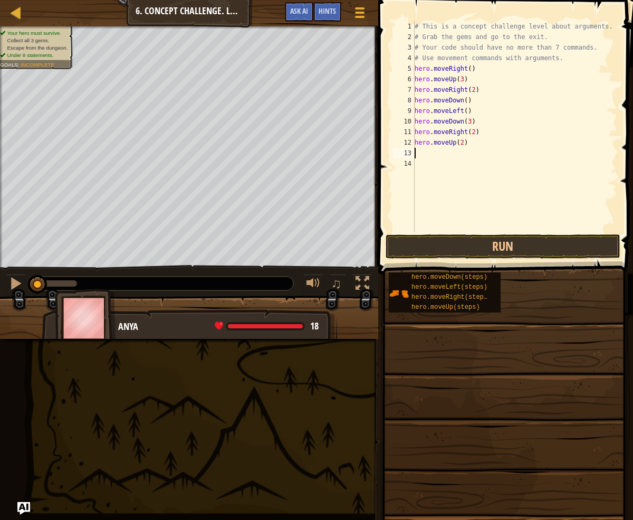
type textarea "h"
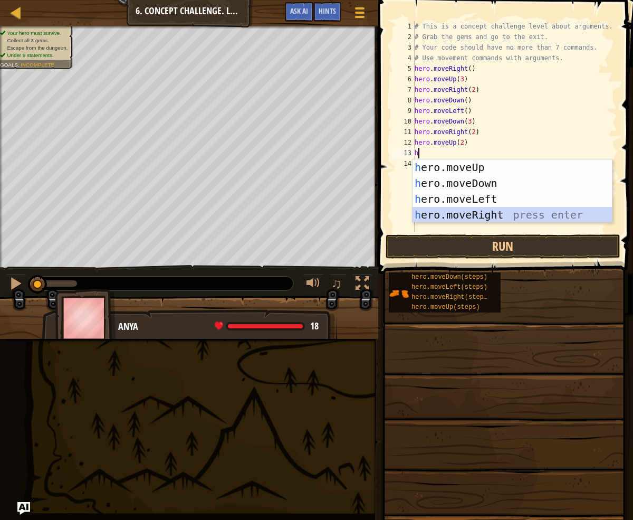
click at [518, 217] on div "h ero.moveUp press enter h ero.moveDown press enter h ero.moveLeft press enter …" at bounding box center [512, 206] width 199 height 95
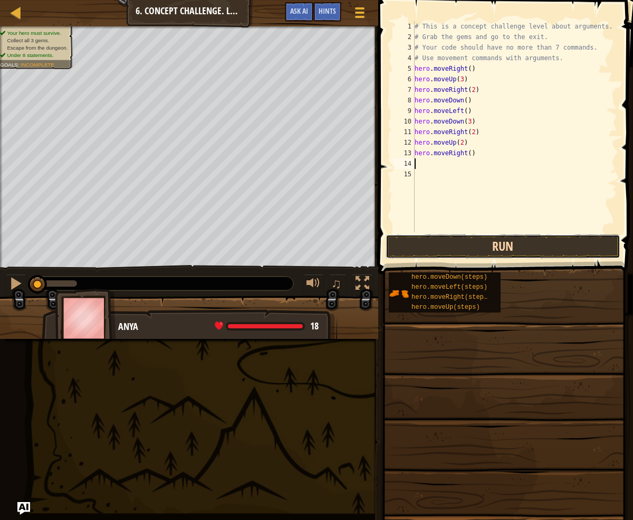
click at [515, 251] on button "Run" at bounding box center [503, 246] width 235 height 24
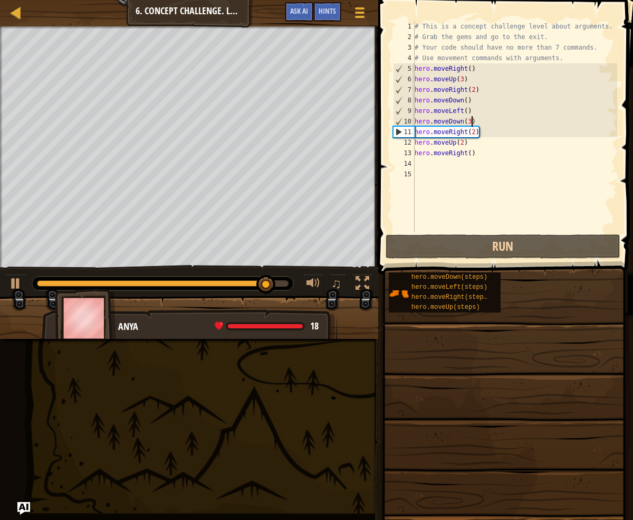
click at [472, 122] on div "# This is a concept challenge level about arguments. # Grab the gems and go to …" at bounding box center [515, 137] width 205 height 232
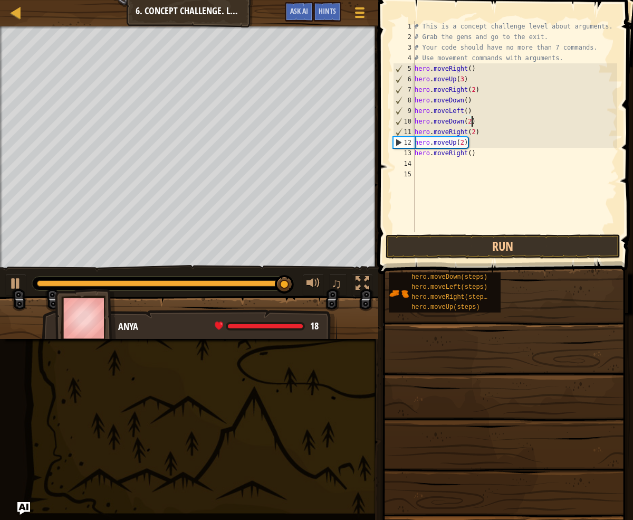
scroll to position [5, 4]
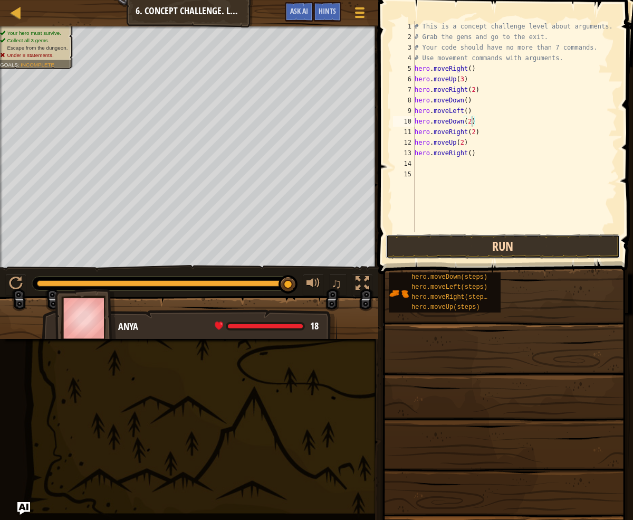
click at [468, 240] on button "Run" at bounding box center [503, 246] width 235 height 24
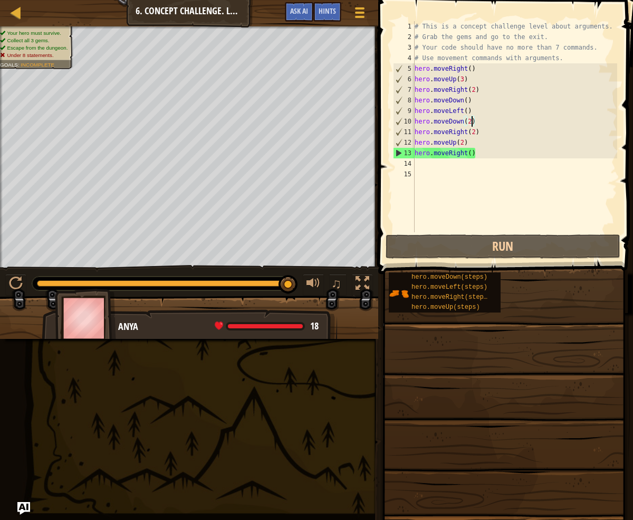
click at [480, 100] on div "# This is a concept challenge level about arguments. # Grab the gems and go to …" at bounding box center [515, 137] width 205 height 232
type textarea "hero.moveDown()"
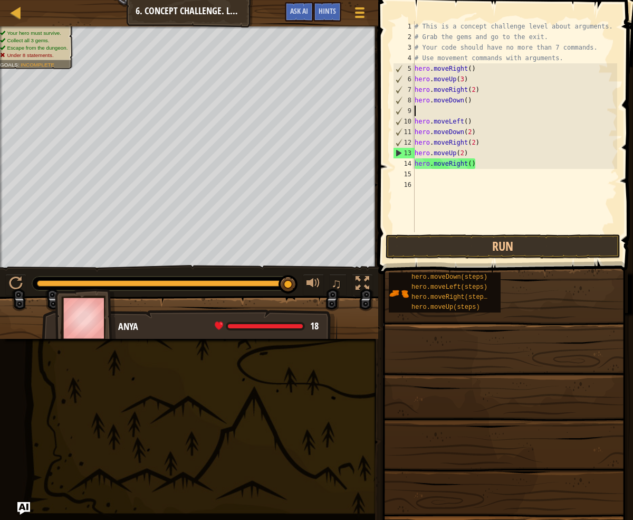
scroll to position [5, 0]
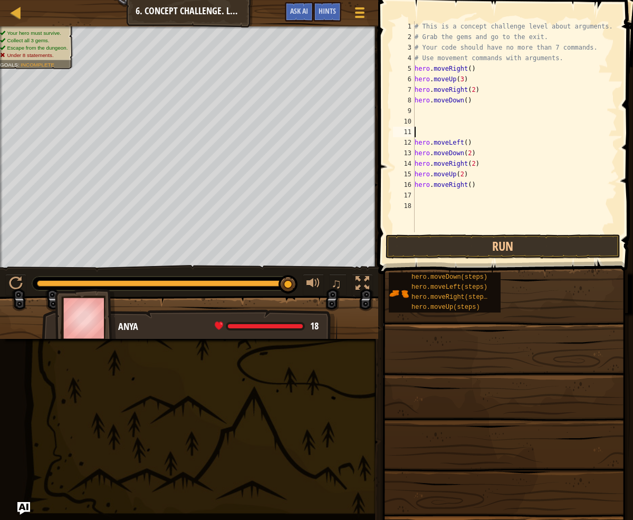
click at [468, 104] on div "# This is a concept challenge level about arguments. # Grab the gems and go to …" at bounding box center [515, 137] width 205 height 232
type textarea "hero.moveDown(3)"
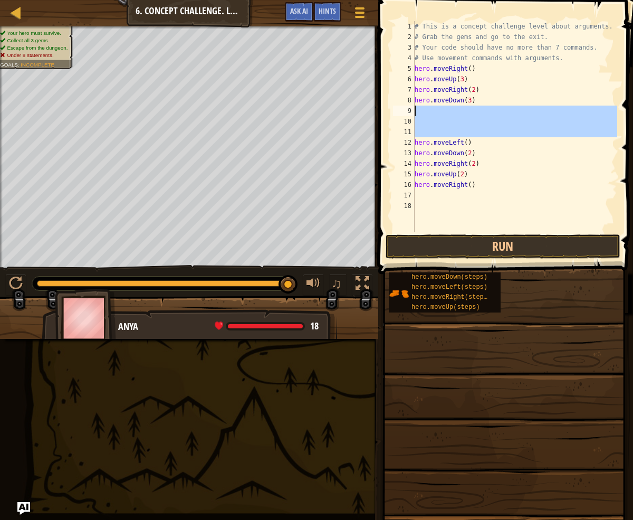
drag, startPoint x: 416, startPoint y: 142, endPoint x: 415, endPoint y: 107, distance: 34.8
click at [415, 107] on div "# This is a concept challenge level about arguments. # Grab the gems and go to …" at bounding box center [515, 137] width 205 height 232
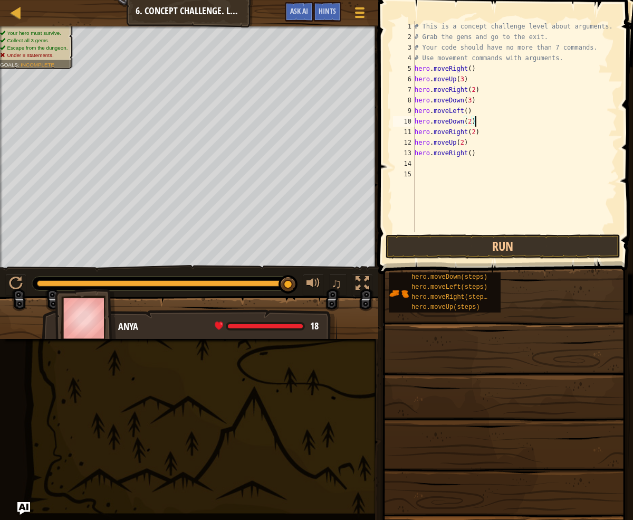
click at [478, 121] on div "# This is a concept challenge level about arguments. # Grab the gems and go to …" at bounding box center [515, 137] width 205 height 232
drag, startPoint x: 484, startPoint y: 132, endPoint x: 402, endPoint y: 118, distance: 82.9
click at [402, 118] on div "hero.moveDown(2) 1 2 3 4 5 6 7 8 9 10 11 12 13 14 15 # This is a concept challe…" at bounding box center [504, 126] width 226 height 211
type textarea "hero.moveDown(2) hero.moveRight(2)"
click at [471, 142] on div "# This is a concept challenge level about arguments. # Grab the gems and go to …" at bounding box center [515, 137] width 205 height 232
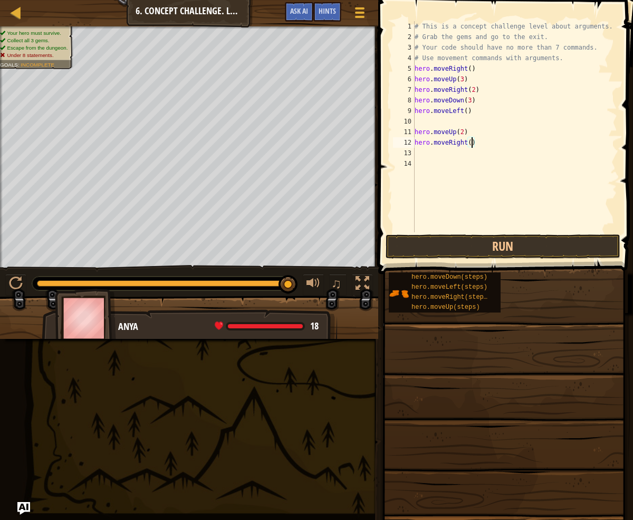
scroll to position [5, 5]
type textarea "hero.moveRight(3)"
click at [517, 250] on button "Run" at bounding box center [503, 246] width 235 height 24
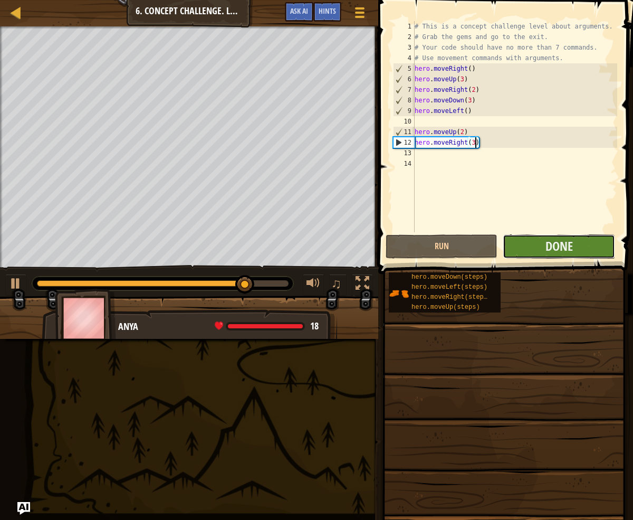
click at [517, 248] on button "Done" at bounding box center [559, 246] width 112 height 24
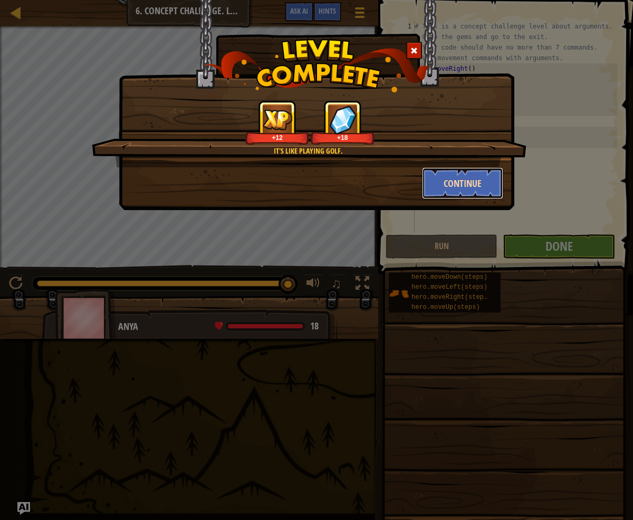
click at [448, 188] on button "Continue" at bounding box center [463, 183] width 82 height 32
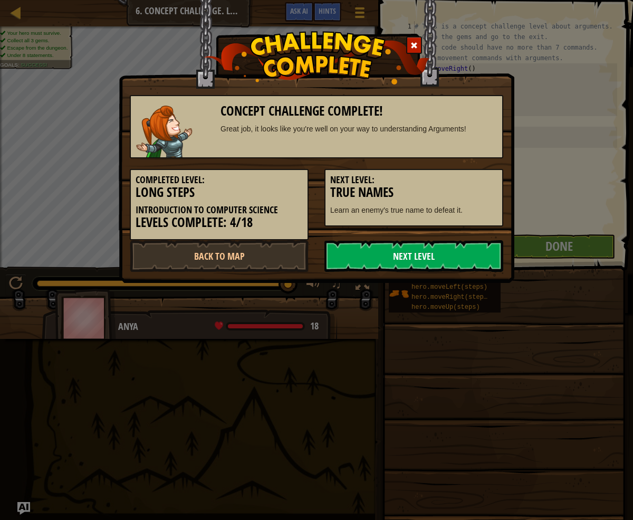
click at [418, 255] on link "Next Level" at bounding box center [413, 256] width 179 height 32
click at [424, 238] on div "Concept Challenge Complete! Great job, it looks like you're well on your way to…" at bounding box center [316, 177] width 373 height 187
click at [437, 261] on link "Next Level" at bounding box center [413, 256] width 179 height 32
click at [435, 257] on link "Next Level" at bounding box center [413, 256] width 179 height 32
click at [437, 255] on link "Next Level" at bounding box center [413, 256] width 179 height 32
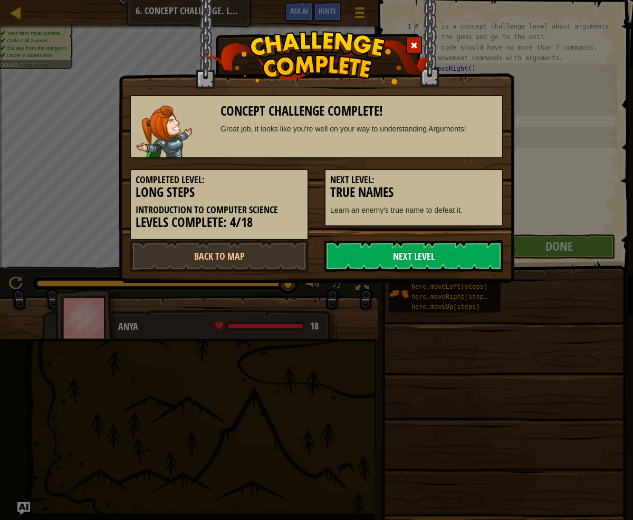
drag, startPoint x: 435, startPoint y: 252, endPoint x: 430, endPoint y: 245, distance: 8.7
click at [433, 250] on link "Next Level" at bounding box center [413, 256] width 179 height 32
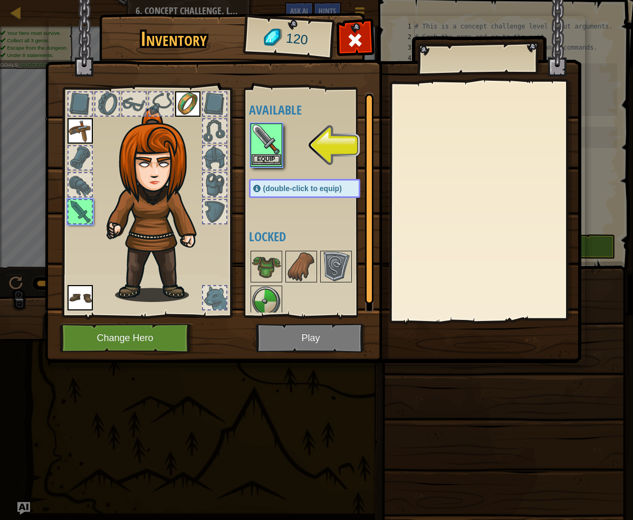
click at [255, 154] on img at bounding box center [267, 139] width 30 height 30
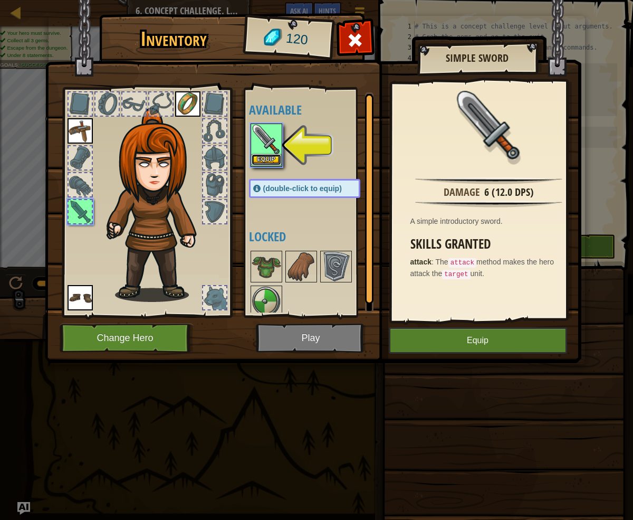
click at [257, 156] on button "Equip" at bounding box center [267, 159] width 30 height 11
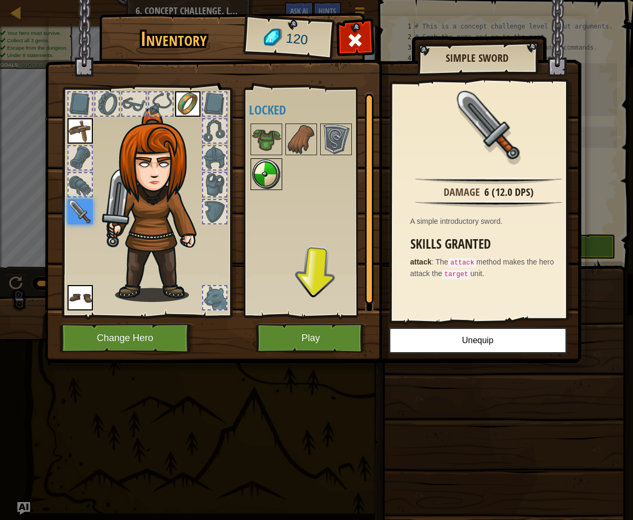
click at [264, 167] on img at bounding box center [267, 174] width 30 height 30
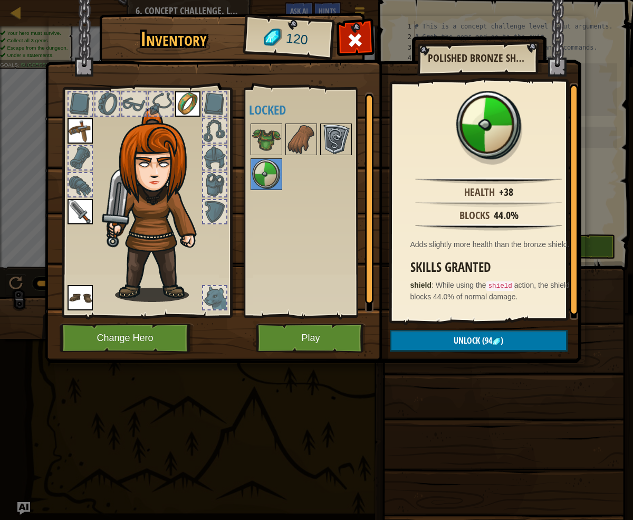
click at [328, 140] on img at bounding box center [336, 139] width 30 height 30
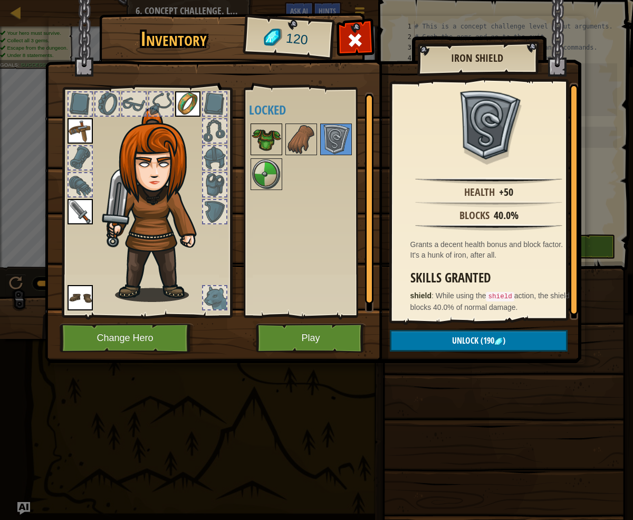
click at [263, 135] on img at bounding box center [267, 139] width 30 height 30
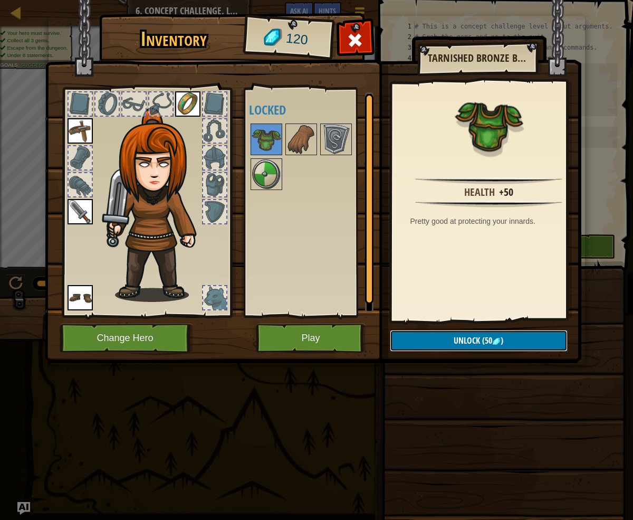
click at [526, 335] on button "Unlock (50 )" at bounding box center [479, 341] width 178 height 22
click at [524, 331] on button "Confirm" at bounding box center [479, 341] width 178 height 22
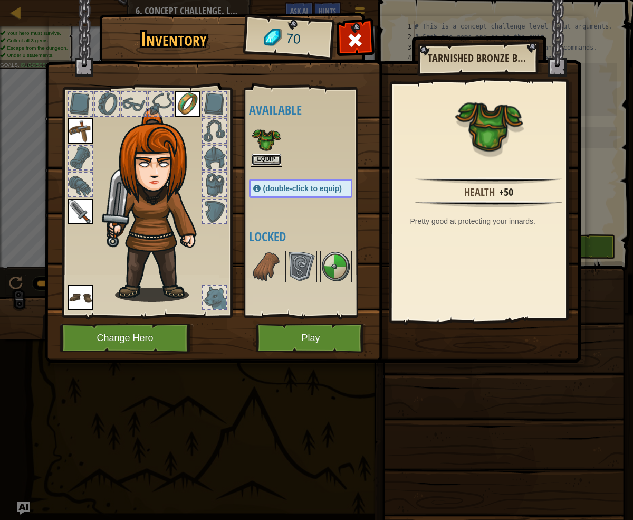
click at [262, 157] on button "Equip" at bounding box center [267, 159] width 30 height 11
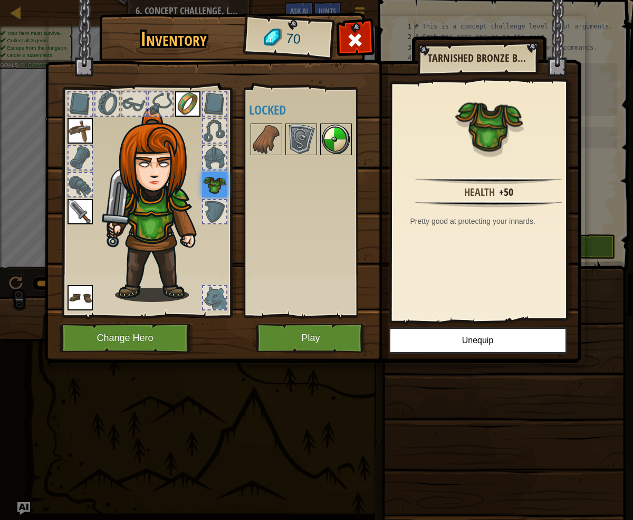
click at [324, 146] on img at bounding box center [336, 139] width 30 height 30
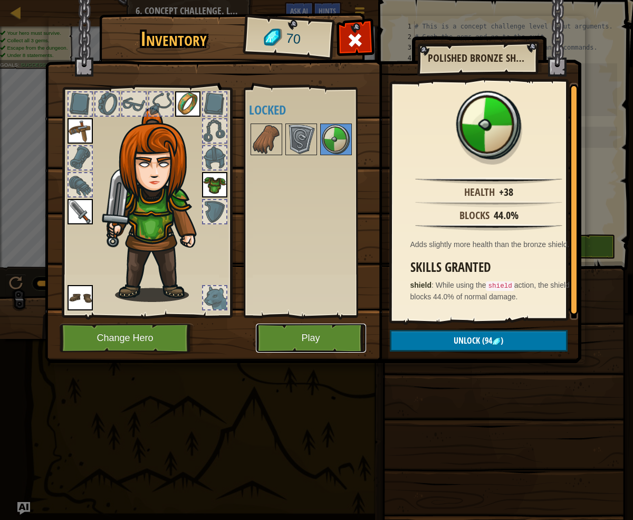
click at [309, 333] on button "Play" at bounding box center [311, 337] width 110 height 29
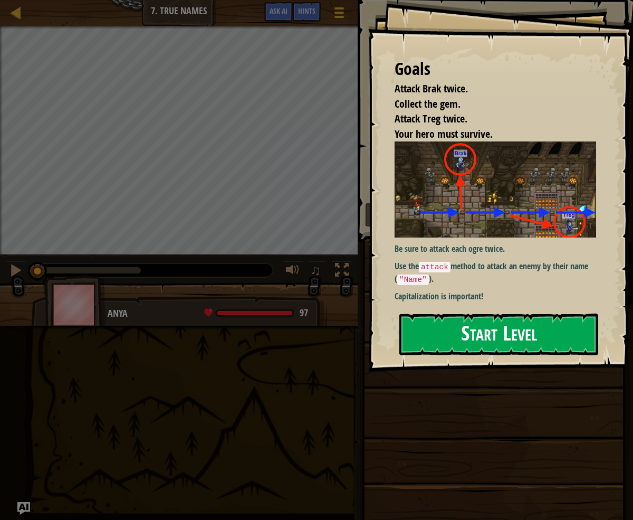
click at [548, 339] on button "Start Level" at bounding box center [498, 334] width 199 height 42
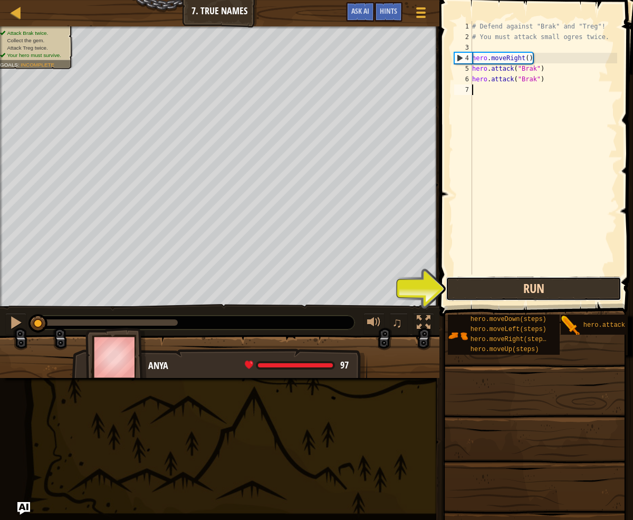
click at [500, 284] on button "Run" at bounding box center [534, 288] width 176 height 24
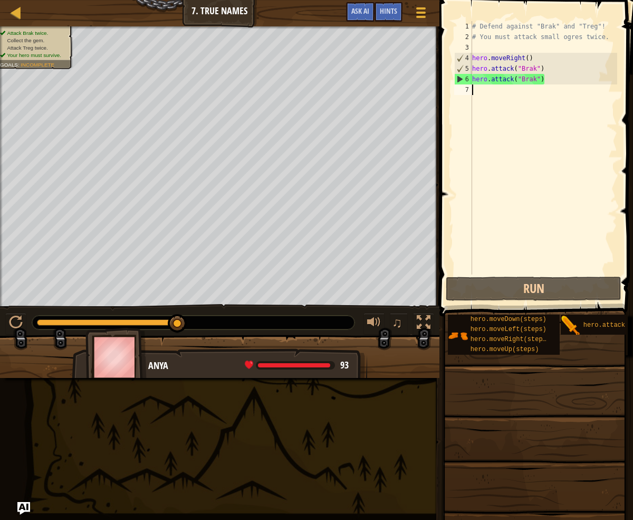
scroll to position [5, 0]
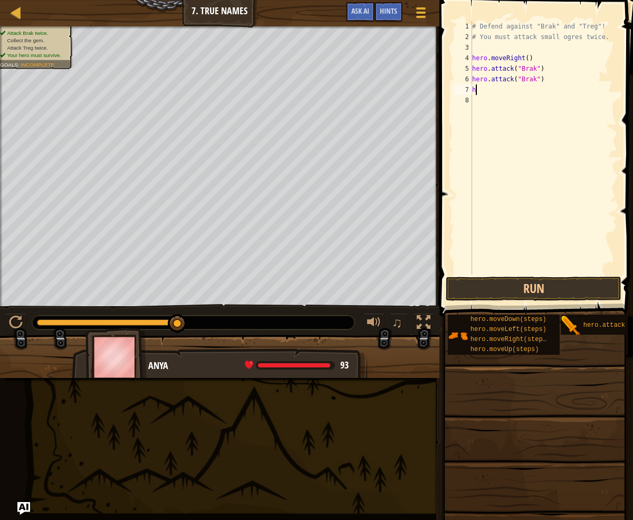
type textarea "hh"
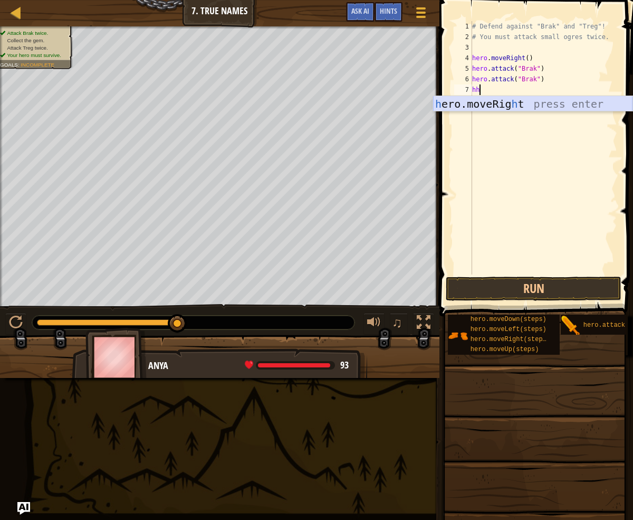
click at [499, 107] on div "h ero.moveRig h t press enter" at bounding box center [532, 119] width 199 height 47
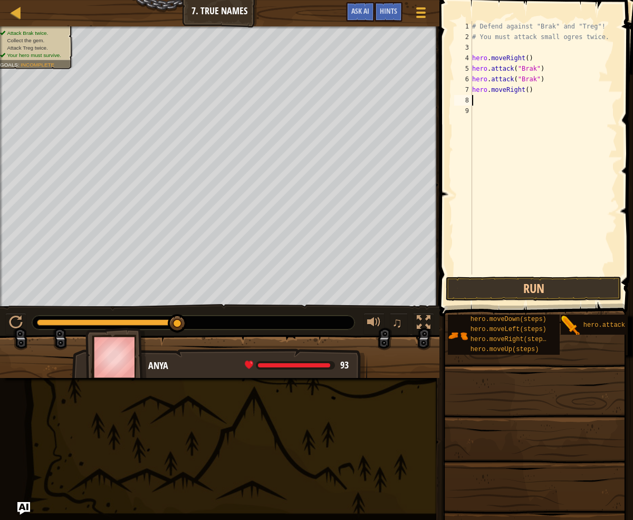
click at [529, 91] on div "# Defend against "Brak" and "Treg"! # You must attack small ogres twice. hero .…" at bounding box center [543, 158] width 147 height 274
click at [560, 285] on button "Run" at bounding box center [534, 288] width 176 height 24
click at [535, 292] on button "Run" at bounding box center [534, 288] width 176 height 24
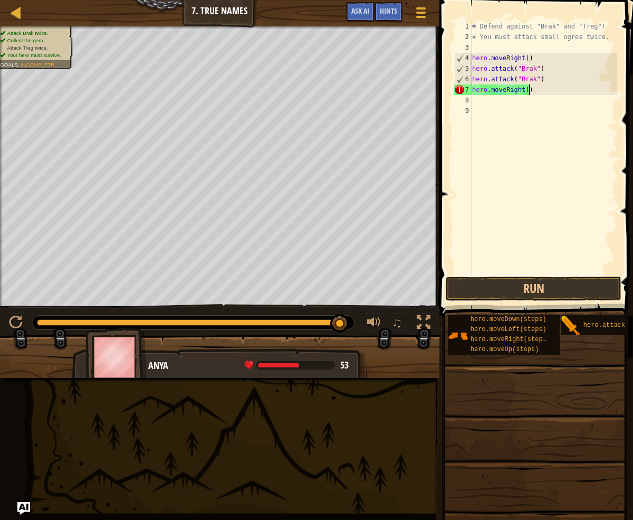
scroll to position [5, 4]
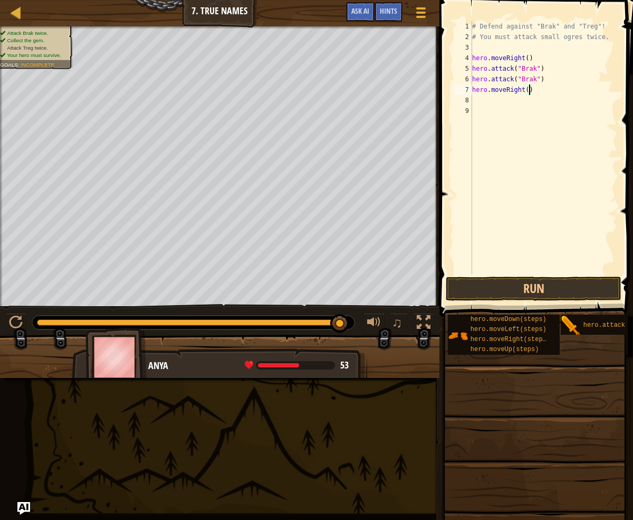
type textarea "hero.moveRight(2)"
click at [471, 99] on div "8" at bounding box center [463, 100] width 18 height 11
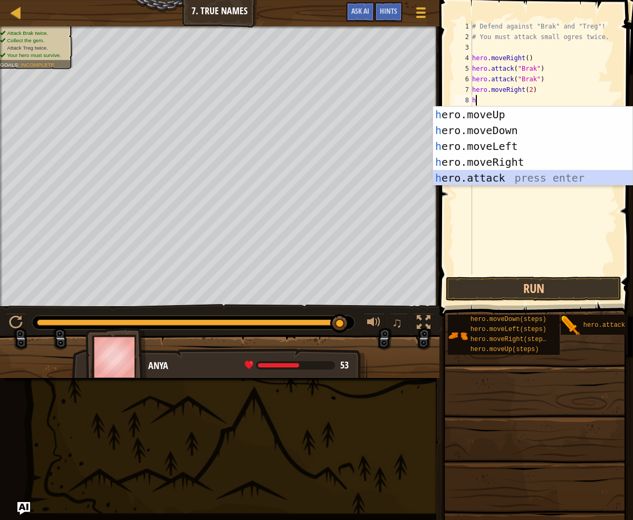
click at [514, 174] on div "h ero.moveUp press enter h ero.moveDown press enter h ero.moveLeft press enter …" at bounding box center [532, 162] width 199 height 111
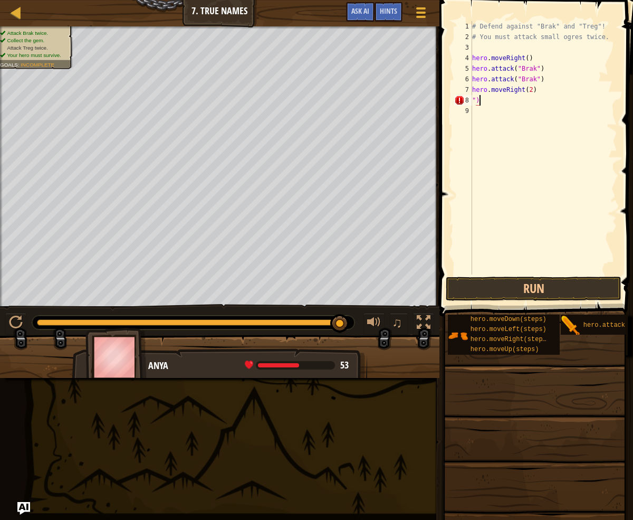
click at [488, 99] on div "# Defend against "Brak" and "Treg"! # You must attack small ogres twice. hero .…" at bounding box center [543, 158] width 147 height 274
type textarea """
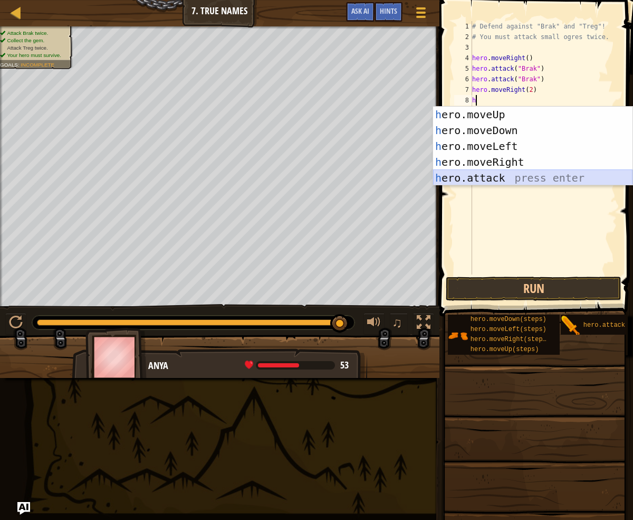
click at [476, 174] on div "h ero.moveUp press enter h ero.moveDown press enter h ero.moveLeft press enter …" at bounding box center [532, 162] width 199 height 111
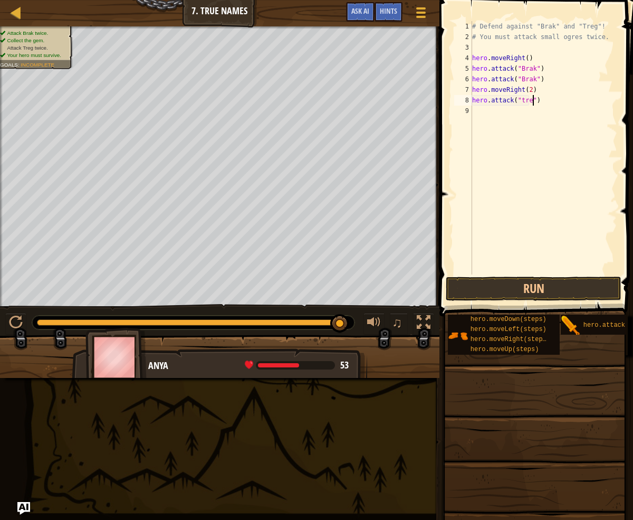
scroll to position [5, 5]
drag, startPoint x: 534, startPoint y: 286, endPoint x: 524, endPoint y: 281, distance: 11.6
click at [534, 285] on button "Run" at bounding box center [534, 288] width 176 height 24
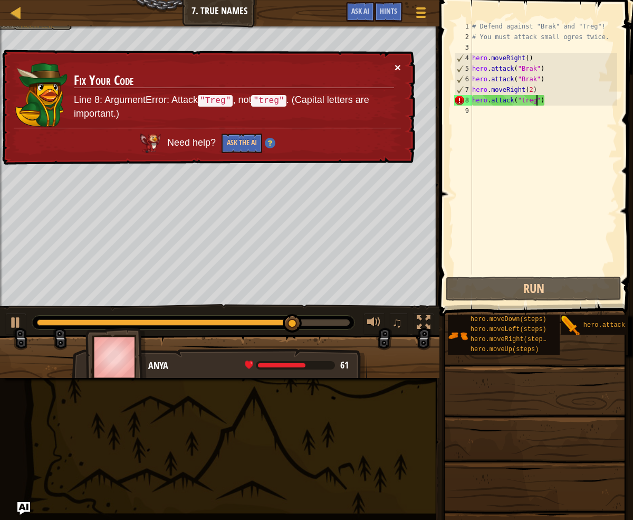
click at [397, 64] on button "×" at bounding box center [398, 67] width 6 height 11
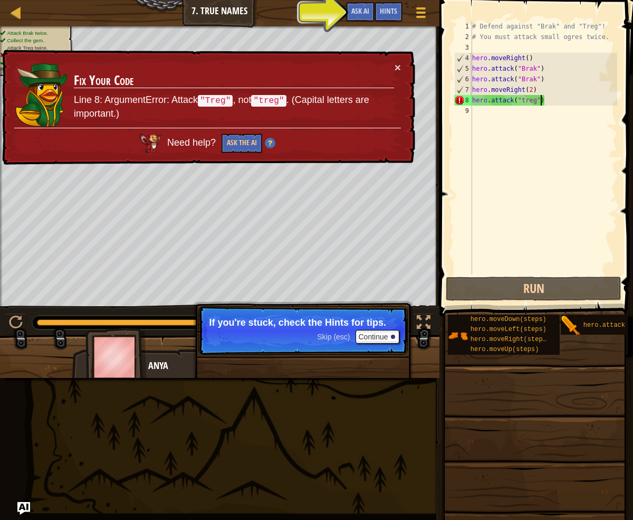
click at [540, 100] on div "# Defend against "Brak" and "Treg"! # You must attack small ogres twice. hero .…" at bounding box center [543, 158] width 147 height 274
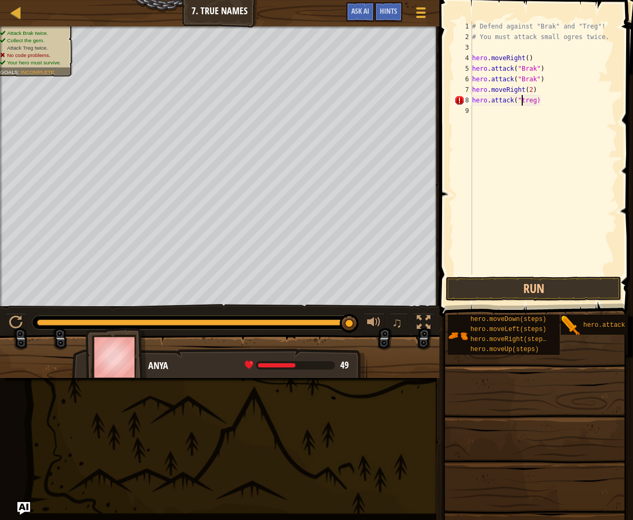
click at [521, 101] on div "# Defend against "Brak" and "Treg"! # You must attack small ogres twice. hero .…" at bounding box center [543, 158] width 147 height 274
click at [553, 285] on button "Run" at bounding box center [534, 288] width 176 height 24
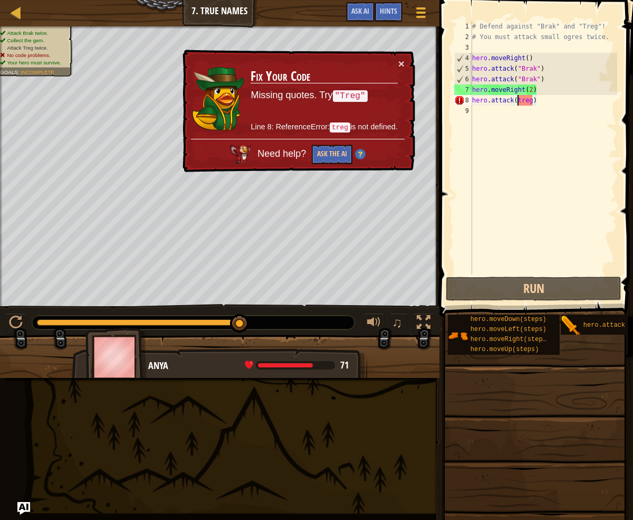
scroll to position [5, 4]
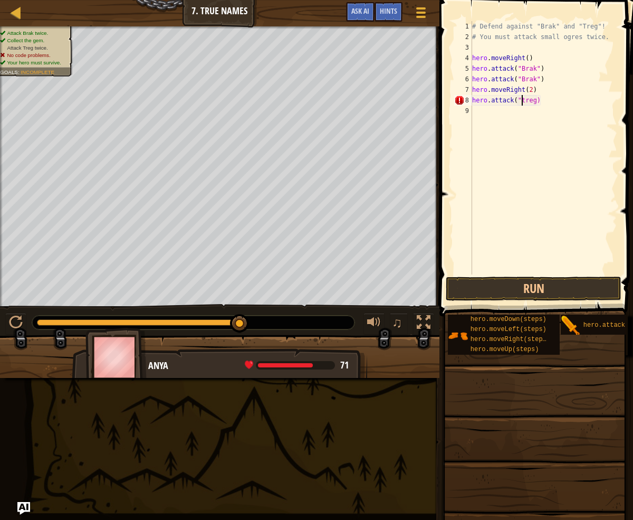
click at [536, 101] on div "# Defend against "Brak" and "Treg"! # You must attack small ogres twice. hero .…" at bounding box center [543, 158] width 147 height 274
click at [540, 284] on button "Run" at bounding box center [534, 288] width 176 height 24
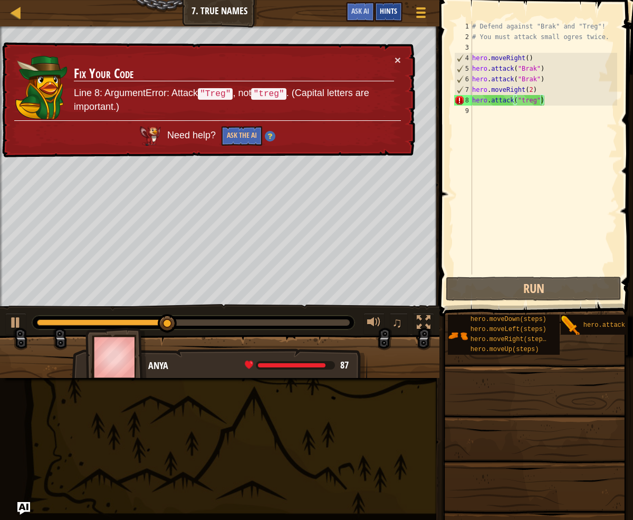
click at [391, 15] on span "Hints" at bounding box center [388, 11] width 17 height 10
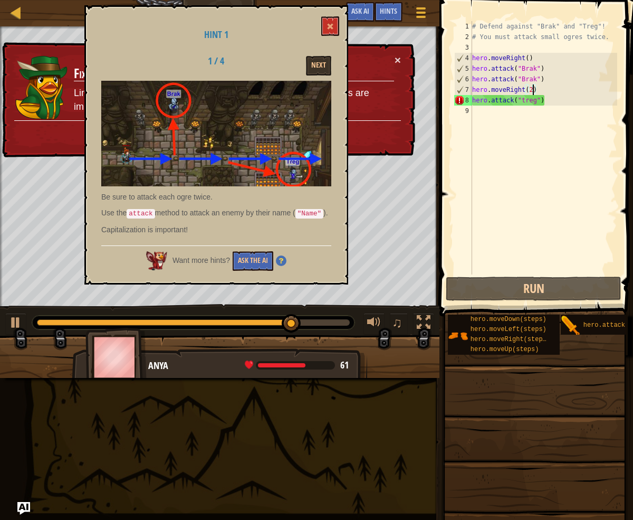
click at [533, 89] on div "# Defend against "Brak" and "Treg"! # You must attack small ogres twice. hero .…" at bounding box center [543, 158] width 147 height 274
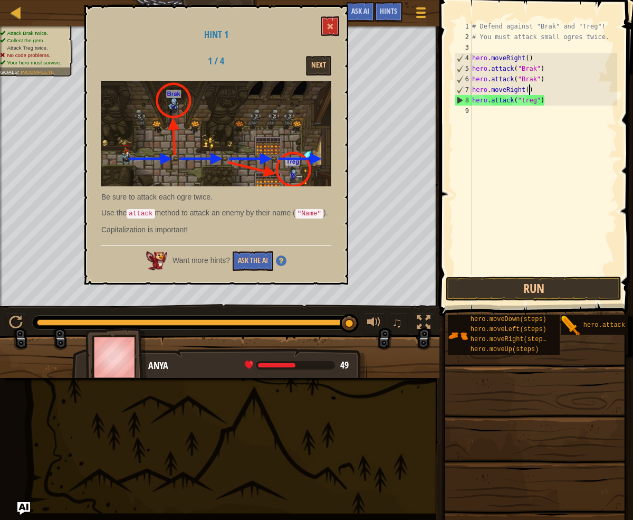
scroll to position [5, 5]
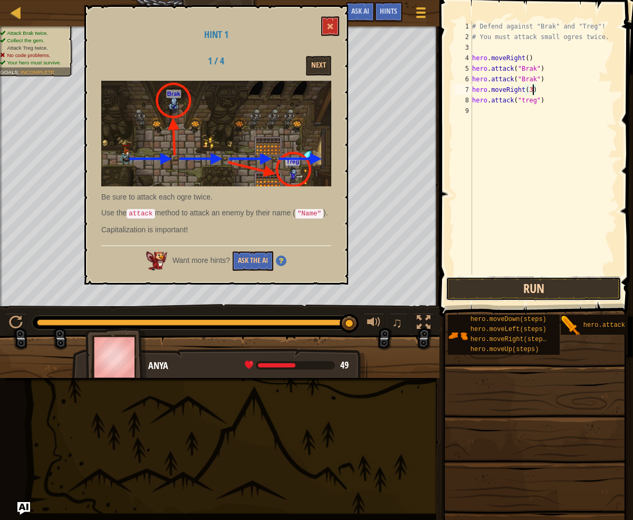
click at [531, 284] on button "Run" at bounding box center [534, 288] width 176 height 24
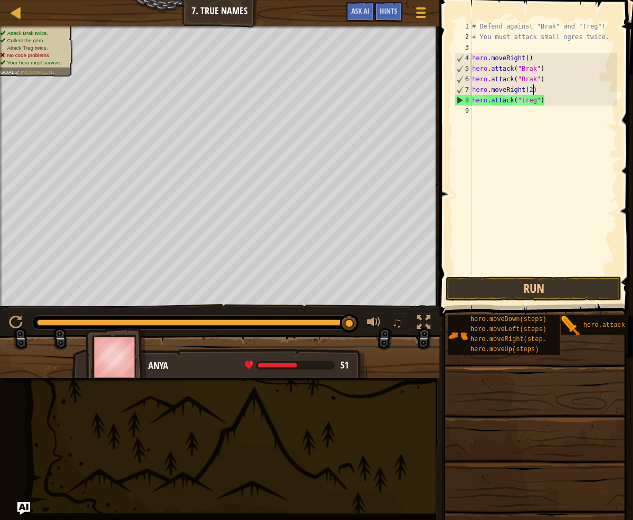
click at [513, 102] on div "# Defend against "Brak" and "Treg"! # You must attack small ogres twice. hero .…" at bounding box center [543, 158] width 147 height 274
click at [512, 282] on button "Run" at bounding box center [534, 288] width 176 height 24
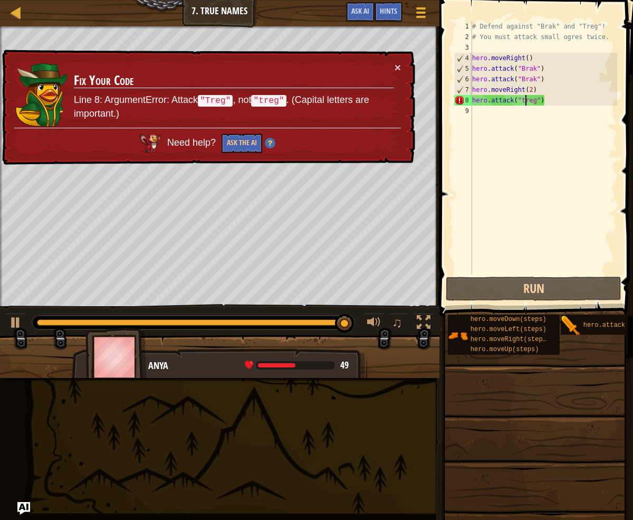
click at [525, 102] on div "# Defend against "Brak" and "Treg"! # You must attack small ogres twice. hero .…" at bounding box center [543, 158] width 147 height 274
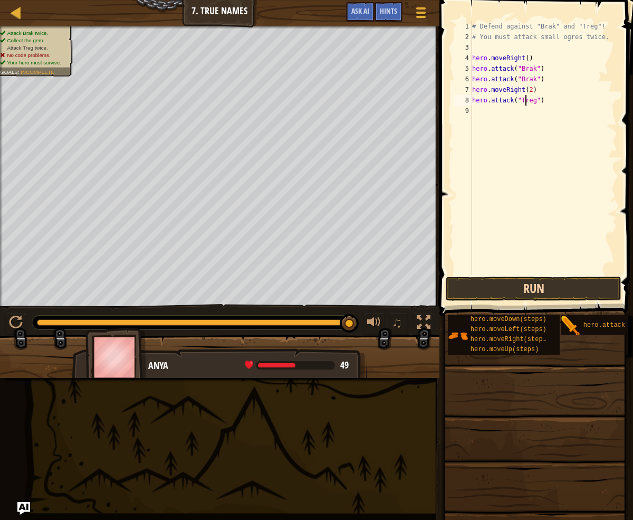
type textarea "hero.attack("Treg")"
click at [573, 292] on button "Run" at bounding box center [534, 288] width 176 height 24
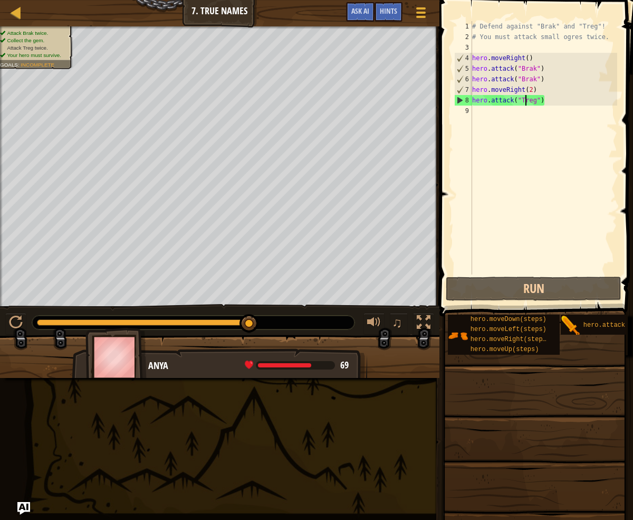
click at [474, 111] on div "# Defend against "Brak" and "Treg"! # You must attack small ogres twice. hero .…" at bounding box center [543, 158] width 147 height 274
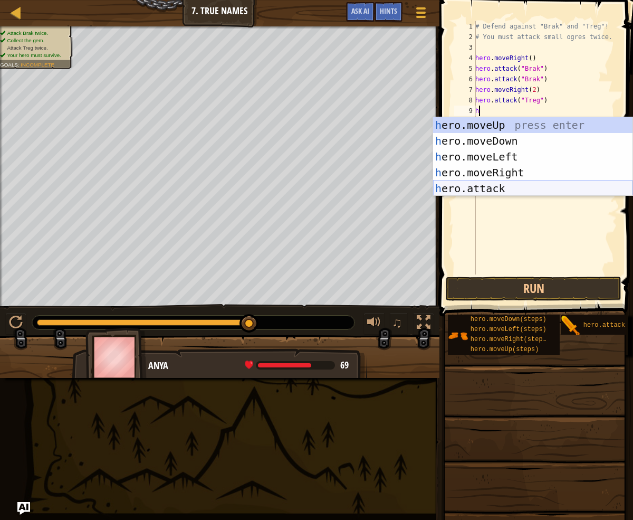
click at [506, 190] on div "h ero.moveUp press enter h ero.moveDown press enter h ero.moveLeft press enter …" at bounding box center [532, 172] width 199 height 111
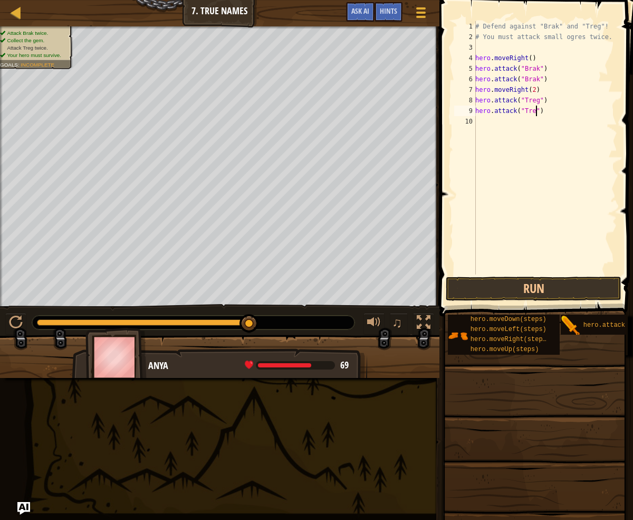
scroll to position [5, 5]
click at [524, 287] on button "Run" at bounding box center [534, 288] width 176 height 24
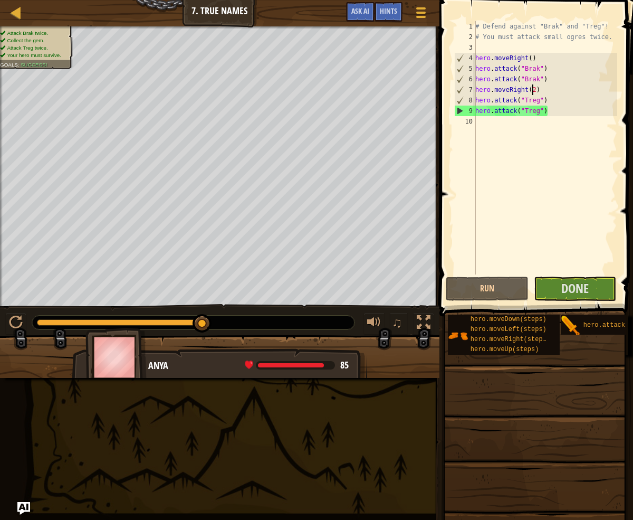
click at [534, 92] on div "# Defend against "Brak" and "Treg"! # You must attack small ogres twice. hero .…" at bounding box center [545, 158] width 144 height 274
click at [538, 91] on div "# Defend against "Brak" and "Treg"! # You must attack small ogres twice. hero .…" at bounding box center [545, 158] width 144 height 274
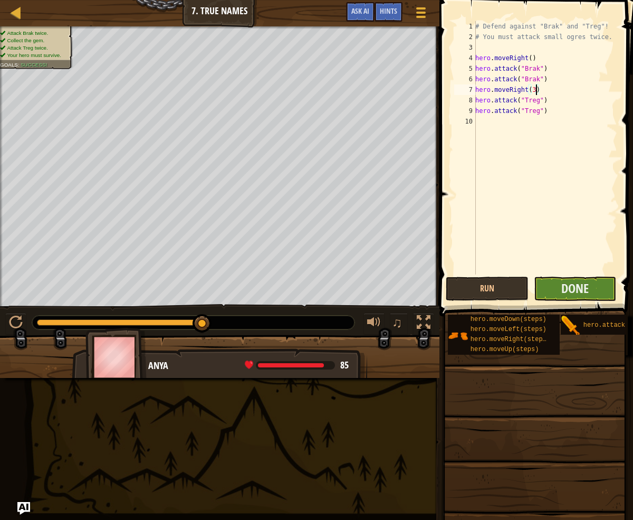
type textarea "hero.moveRight(3)"
click at [589, 291] on button "Done" at bounding box center [575, 288] width 83 height 24
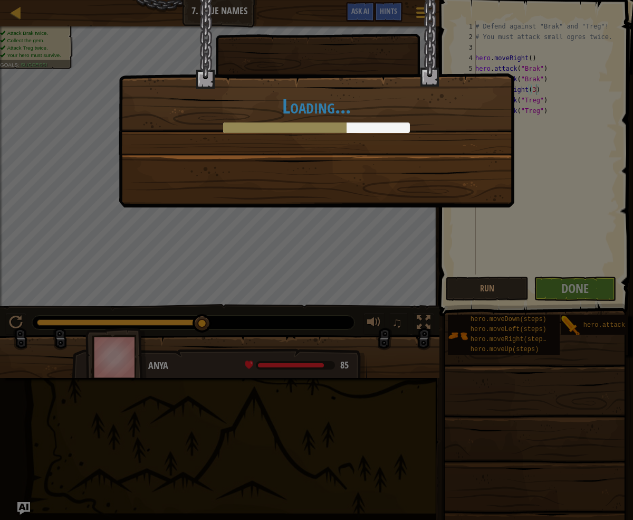
click at [473, 279] on div "Loading..." at bounding box center [316, 260] width 633 height 520
click at [474, 277] on div "Loading..." at bounding box center [316, 260] width 633 height 520
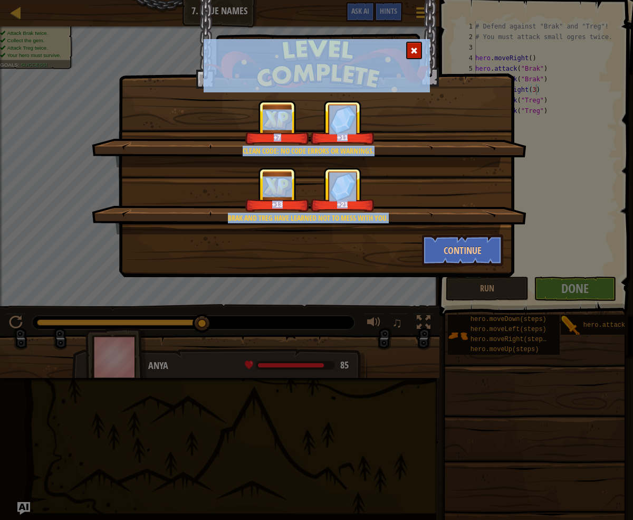
click at [413, 49] on span at bounding box center [413, 50] width 7 height 7
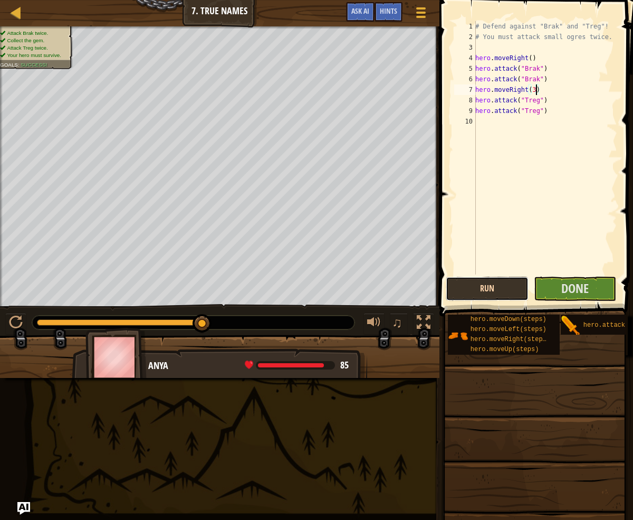
click at [484, 285] on button "Run" at bounding box center [487, 288] width 83 height 24
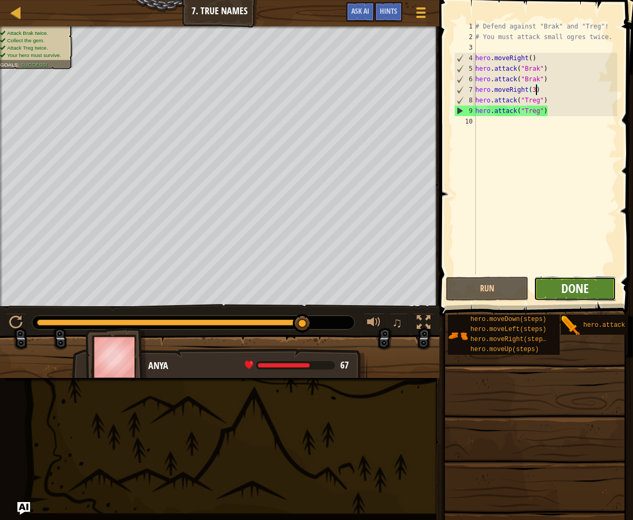
click at [572, 286] on span "Done" at bounding box center [574, 288] width 27 height 17
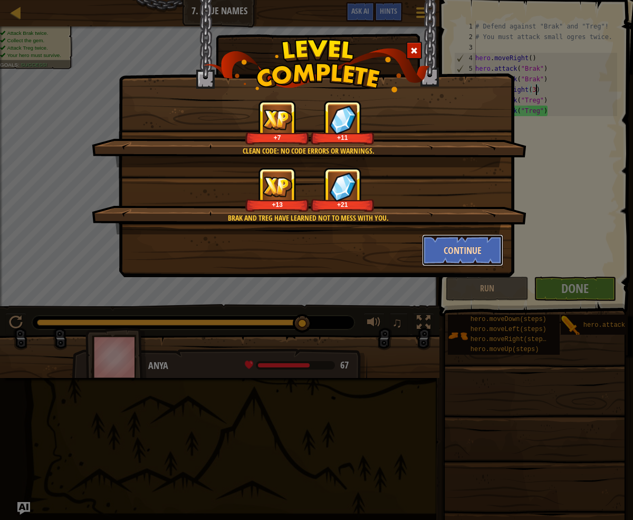
click at [470, 247] on button "Continue" at bounding box center [463, 250] width 82 height 32
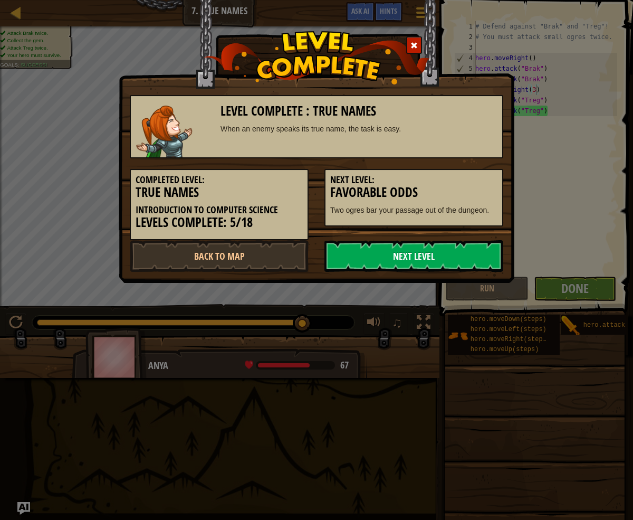
click at [465, 260] on link "Next Level" at bounding box center [413, 256] width 179 height 32
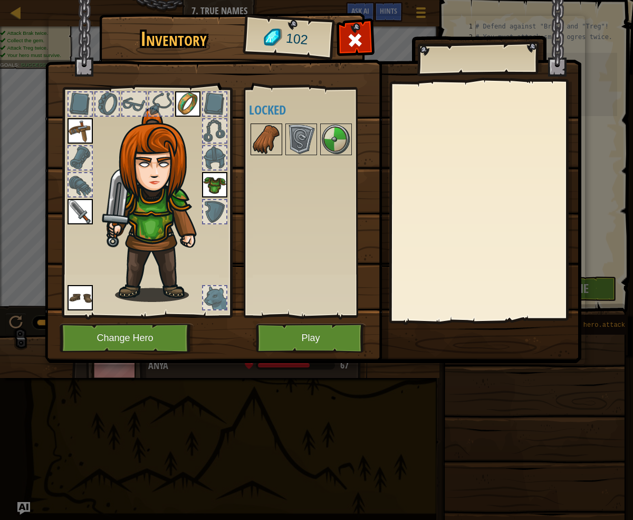
click at [269, 132] on img at bounding box center [267, 139] width 30 height 30
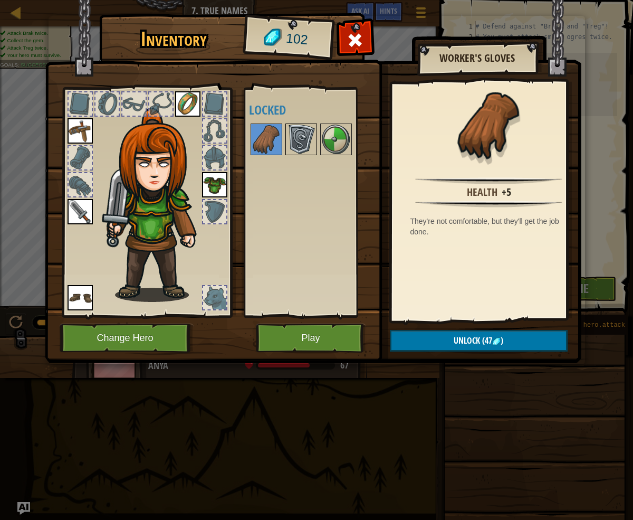
click at [306, 131] on img at bounding box center [301, 139] width 30 height 30
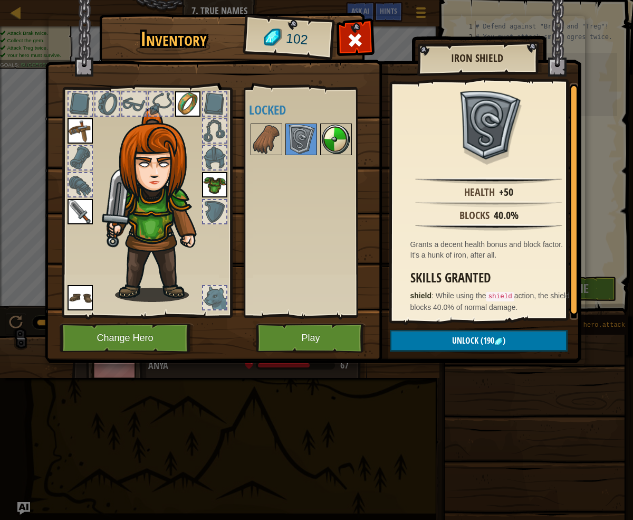
click at [338, 138] on img at bounding box center [336, 139] width 30 height 30
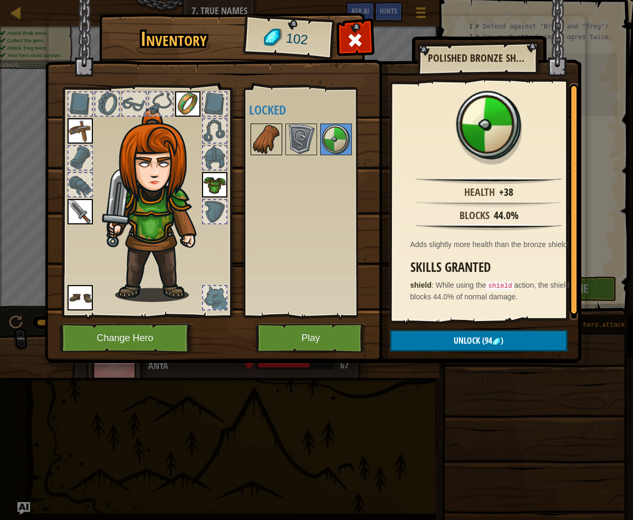
drag, startPoint x: 272, startPoint y: 134, endPoint x: 266, endPoint y: 136, distance: 6.0
click at [270, 135] on img at bounding box center [267, 139] width 30 height 30
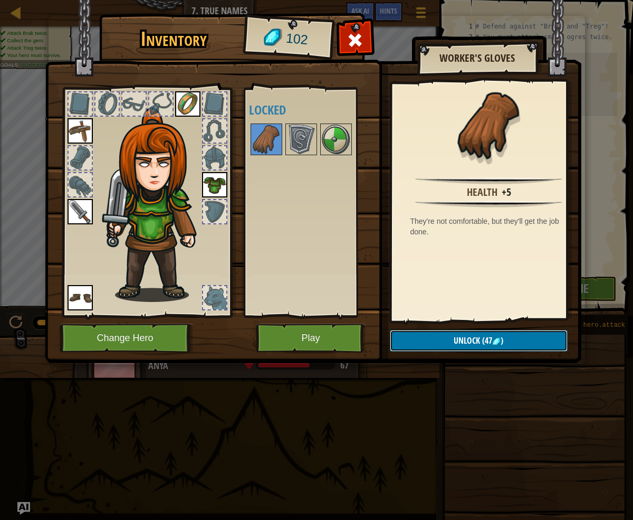
click at [453, 342] on button "Unlock (47 )" at bounding box center [479, 341] width 178 height 22
click at [454, 342] on button "Confirm" at bounding box center [479, 341] width 178 height 22
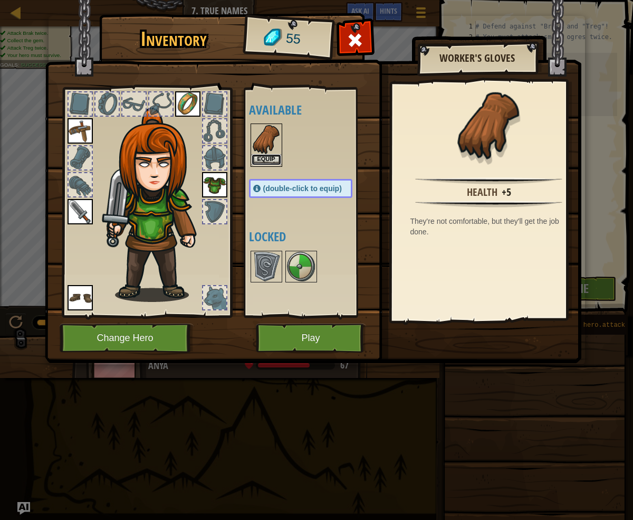
click at [259, 157] on button "Equip" at bounding box center [267, 159] width 30 height 11
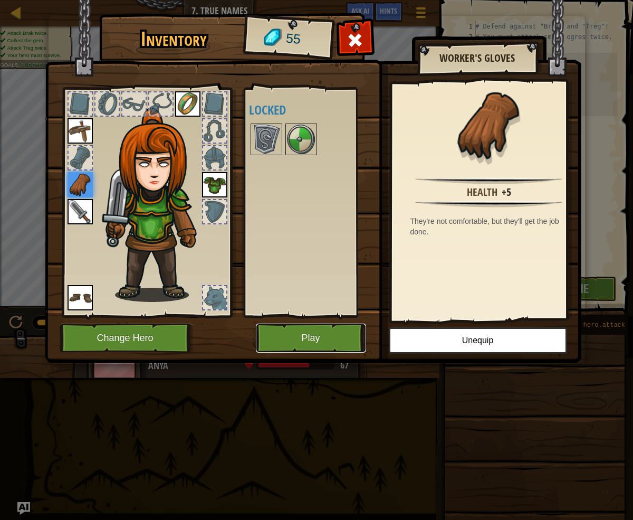
click at [339, 330] on button "Play" at bounding box center [311, 337] width 110 height 29
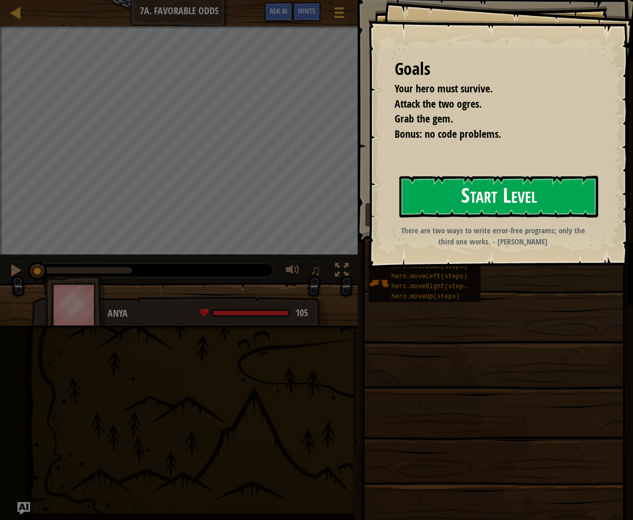
drag, startPoint x: 514, startPoint y: 195, endPoint x: 511, endPoint y: 204, distance: 9.0
click at [514, 195] on button "Start Level" at bounding box center [498, 197] width 199 height 42
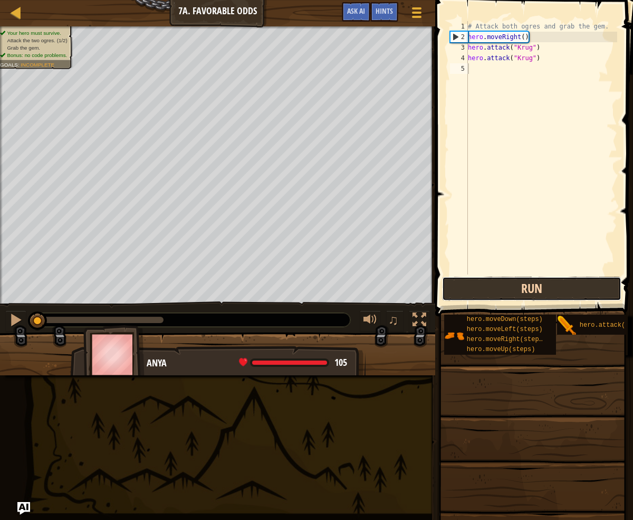
click at [516, 280] on button "Run" at bounding box center [531, 288] width 179 height 24
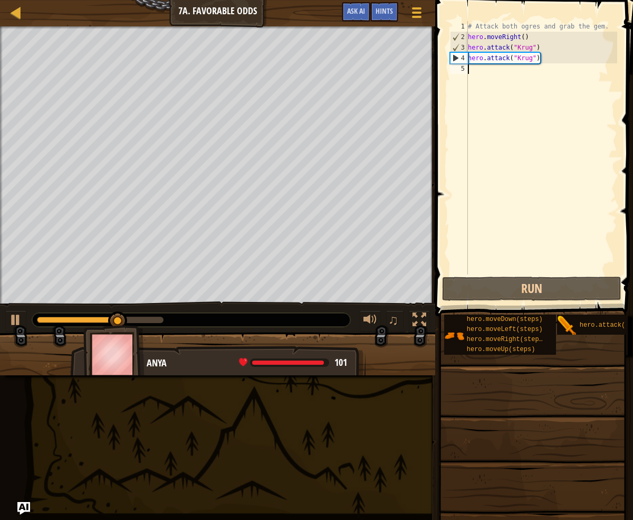
type textarea "h"
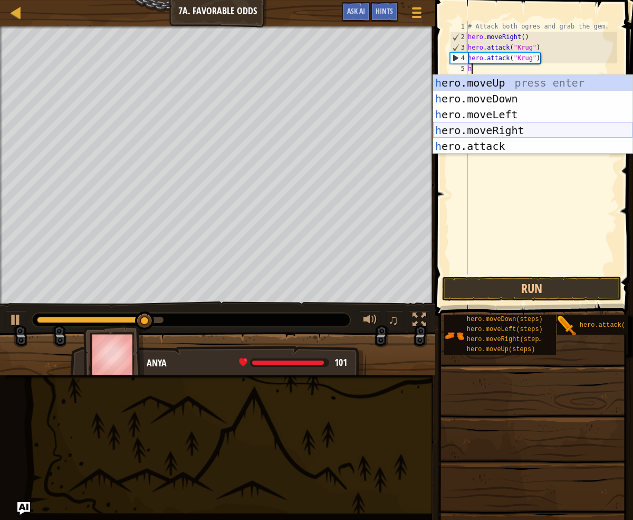
click at [502, 127] on div "h ero.moveUp press enter h ero.moveDown press enter h ero.moveLeft press enter …" at bounding box center [532, 130] width 199 height 111
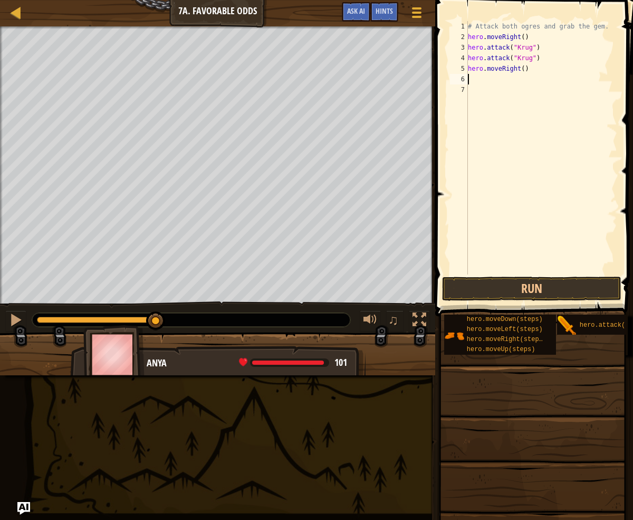
type textarea "h"
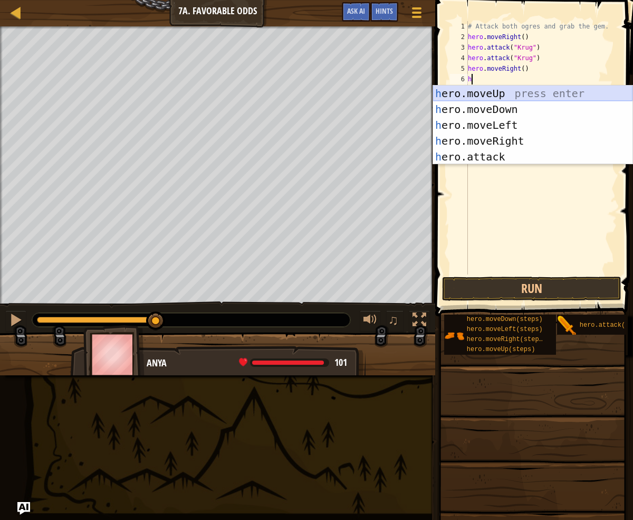
click at [516, 95] on div "h ero.moveUp press enter h ero.moveDown press enter h ero.moveLeft press enter …" at bounding box center [532, 140] width 199 height 111
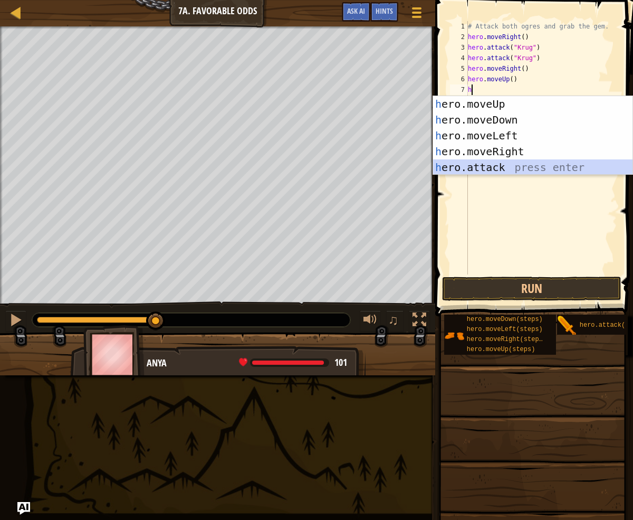
click at [493, 165] on div "h ero.moveUp press enter h ero.moveDown press enter h ero.moveLeft press enter …" at bounding box center [532, 151] width 199 height 111
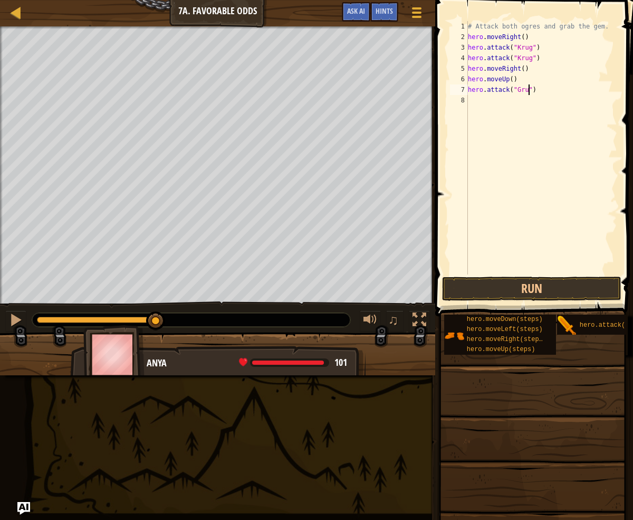
scroll to position [5, 5]
type textarea "hero.attack("Grump")"
click at [477, 99] on div "# Attack both ogres and grab the gem. hero . moveRight ( ) hero . attack ( "Kru…" at bounding box center [541, 158] width 151 height 274
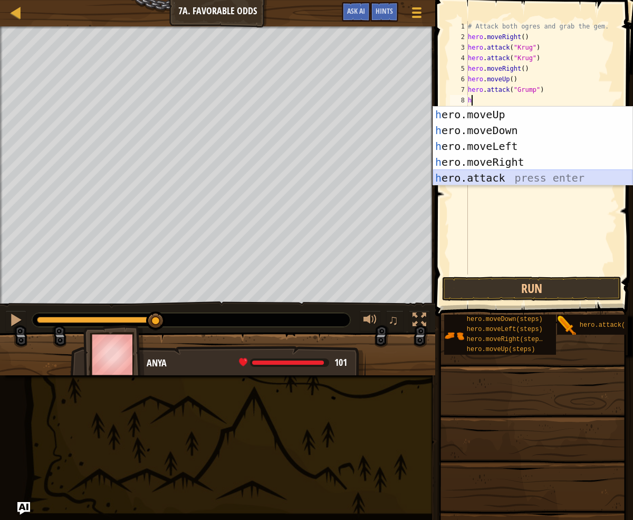
click at [492, 177] on div "h ero.moveUp press enter h ero.moveDown press enter h ero.moveLeft press enter …" at bounding box center [532, 162] width 199 height 111
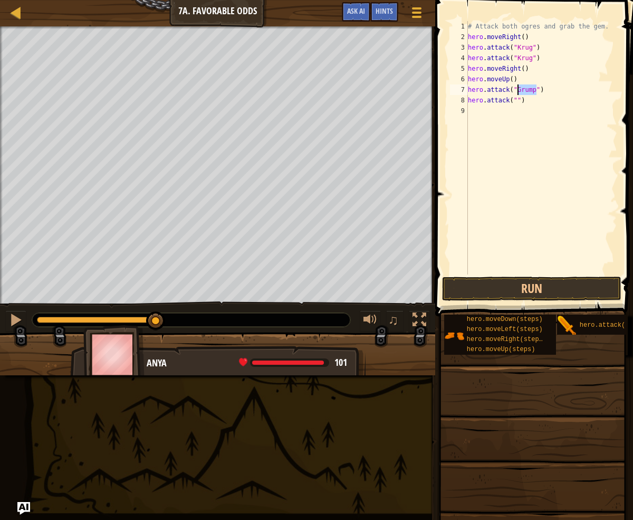
drag, startPoint x: 537, startPoint y: 90, endPoint x: 518, endPoint y: 92, distance: 19.1
click at [518, 92] on div "# Attack both ogres and grab the gem. hero . moveRight ( ) hero . attack ( "[PE…" at bounding box center [541, 158] width 151 height 274
click at [516, 100] on div "# Attack both ogres and grab the gem. hero . moveRight ( ) hero . attack ( "[PE…" at bounding box center [541, 158] width 151 height 274
type textarea "hero.attack("Grump")"
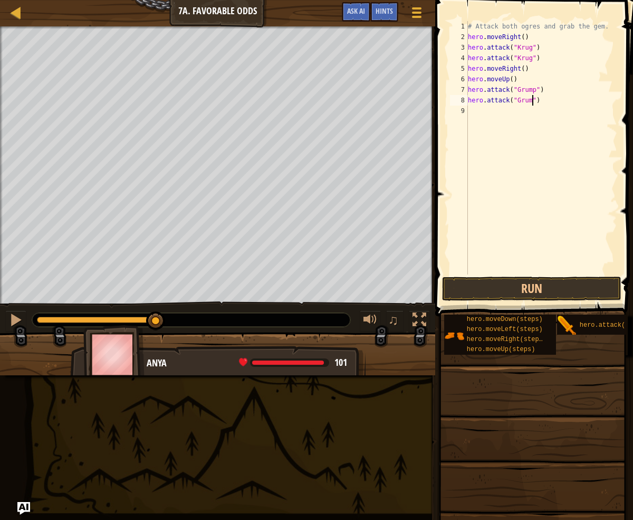
scroll to position [5, 5]
click at [468, 102] on div "# Attack both ogres and grab the gem. hero . moveRight ( ) hero . attack ( "[PE…" at bounding box center [541, 158] width 151 height 274
click at [470, 111] on div "# Attack both ogres and grab the gem. hero . moveRight ( ) hero . attack ( "[PE…" at bounding box center [541, 158] width 151 height 274
click at [471, 83] on div "# Attack both ogres and grab the gem. hero . moveRight ( ) hero . attack ( "[PE…" at bounding box center [541, 158] width 151 height 274
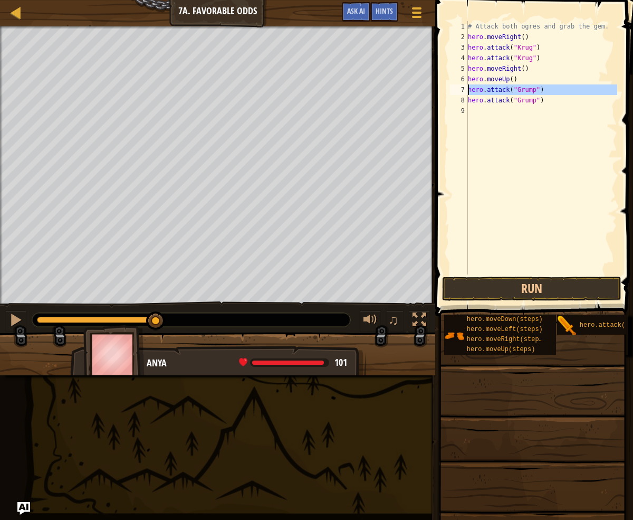
click at [467, 89] on div "7" at bounding box center [459, 89] width 18 height 11
drag, startPoint x: 467, startPoint y: 89, endPoint x: 467, endPoint y: 114, distance: 25.3
type textarea "hero.attack("Grump")"
click at [468, 111] on div "# Attack both ogres and grab the gem. hero . moveRight ( ) hero . attack ( "[PE…" at bounding box center [541, 158] width 151 height 274
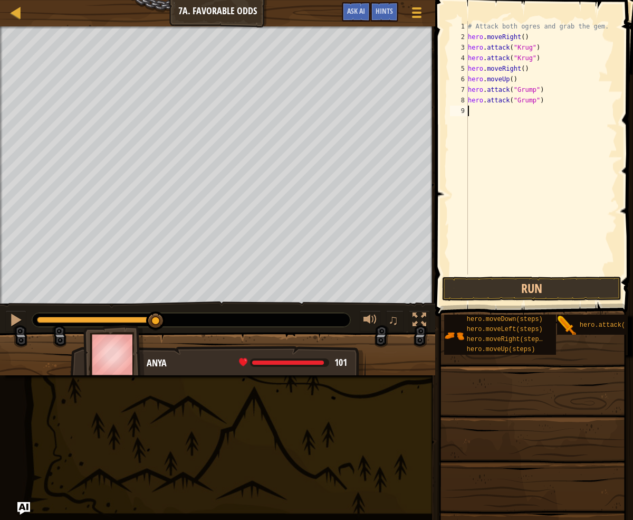
type textarea "h"
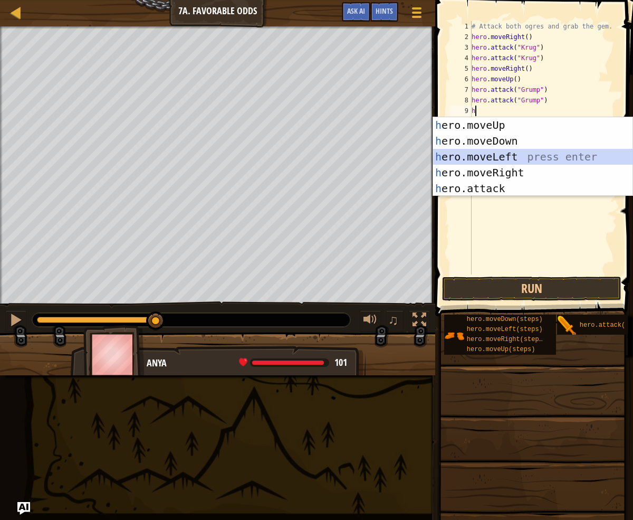
click at [549, 154] on div "h ero.moveUp press enter h ero.moveDown press enter h ero.moveLeft press enter …" at bounding box center [532, 172] width 199 height 111
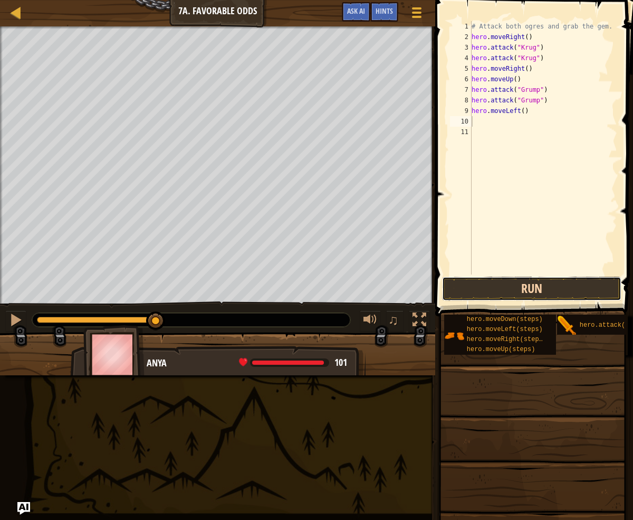
click at [540, 289] on button "Run" at bounding box center [531, 288] width 179 height 24
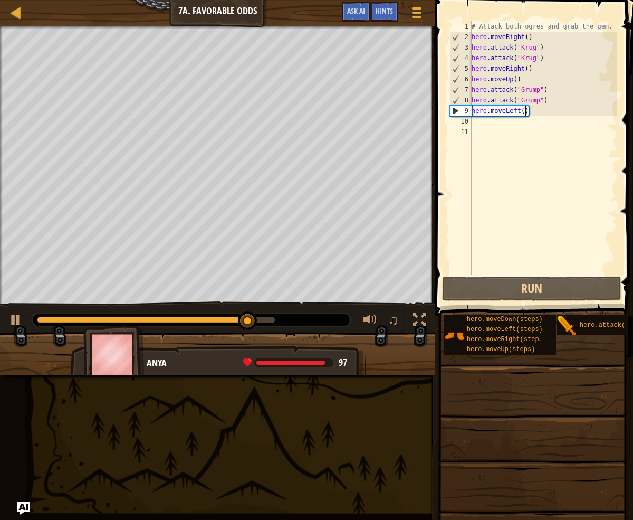
click at [523, 110] on div "# Attack both ogres and grab the gem. hero . moveRight ( ) hero . attack ( "Kru…" at bounding box center [544, 158] width 148 height 274
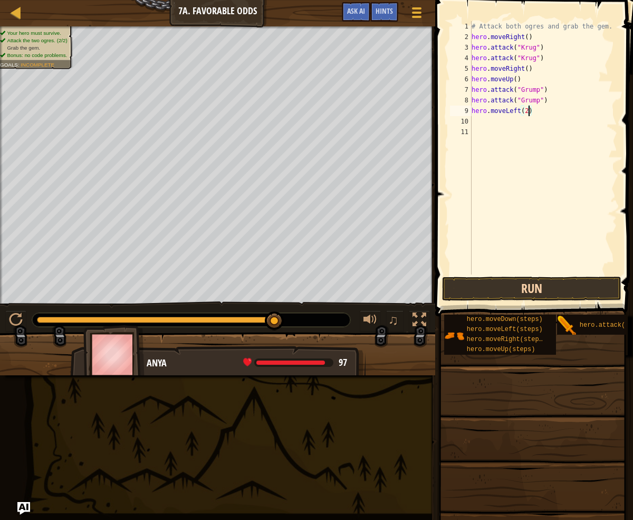
type textarea "hero.moveLeft(2)"
click at [532, 286] on button "Run" at bounding box center [531, 288] width 179 height 24
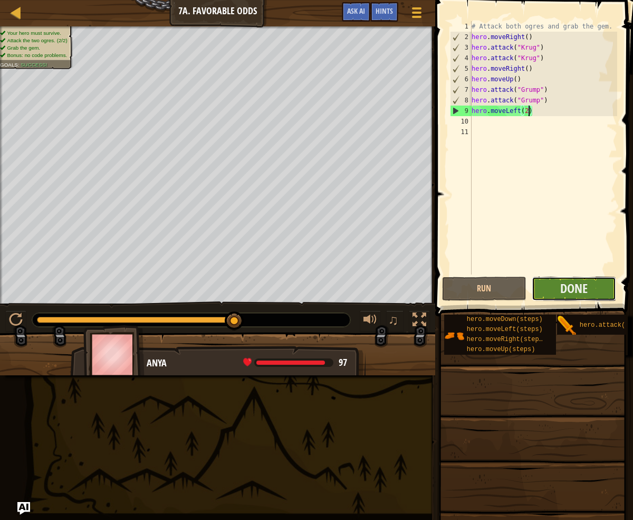
click at [557, 287] on button "Done" at bounding box center [574, 288] width 84 height 24
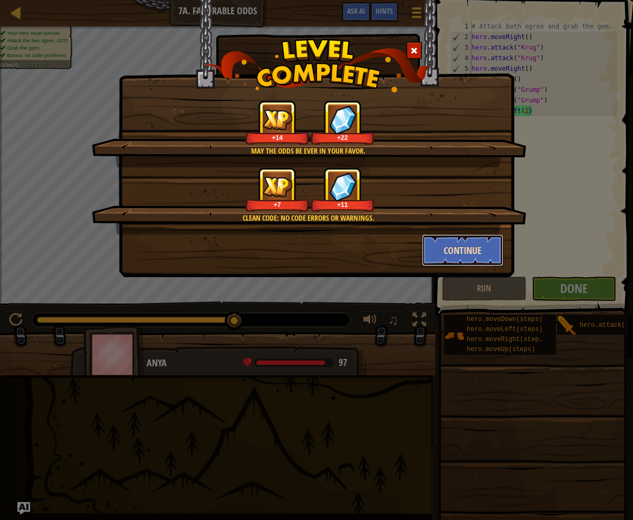
click at [473, 251] on button "Continue" at bounding box center [463, 250] width 82 height 32
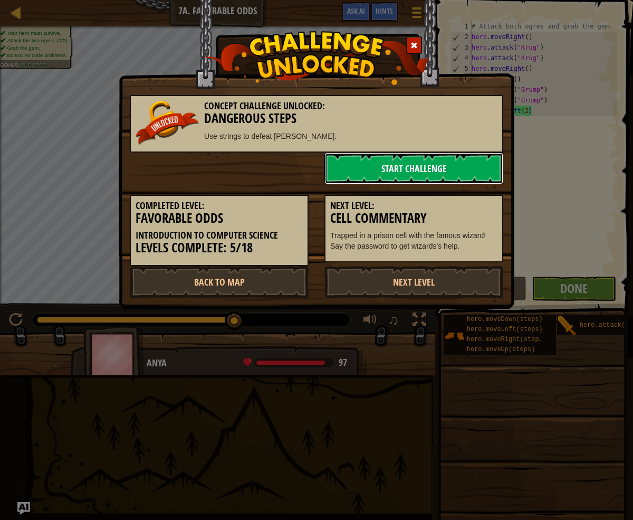
click at [421, 165] on link "Start Challenge" at bounding box center [413, 168] width 179 height 32
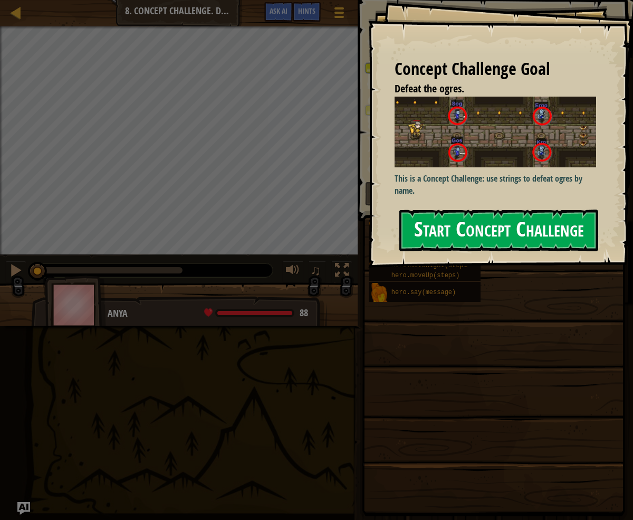
click at [451, 223] on button "Start Concept Challenge" at bounding box center [498, 230] width 199 height 42
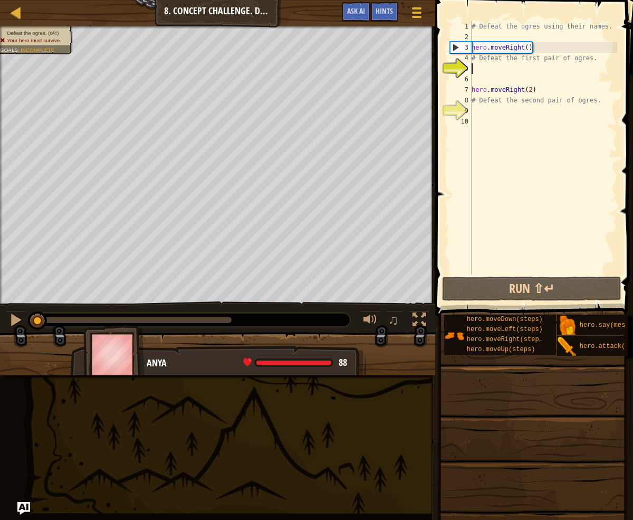
click at [483, 71] on div "# Defeat the ogres using their names. hero . moveRight ( ) # Defeat the first p…" at bounding box center [544, 158] width 148 height 274
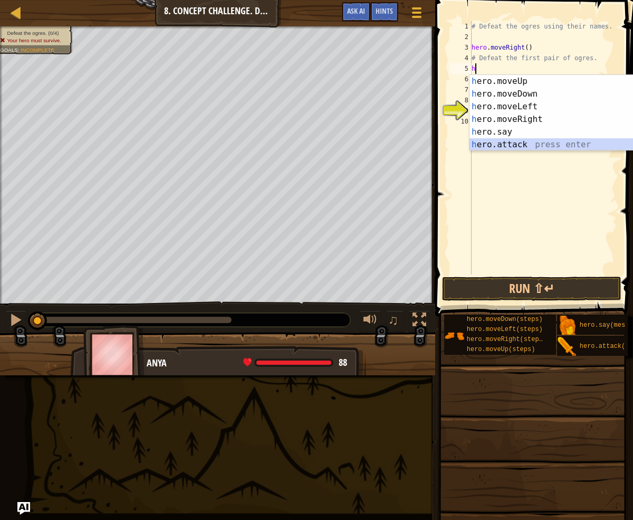
click at [518, 143] on div "h ero.moveUp press enter h ero.moveDown press enter h ero.moveLeft press enter …" at bounding box center [569, 125] width 199 height 101
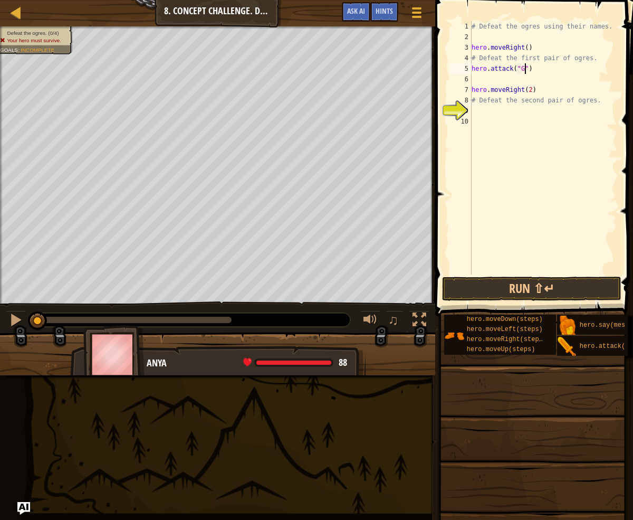
scroll to position [5, 4]
type textarea "hero.attack("Gos")"
click at [477, 80] on div "# Defeat the ogres using their names. hero . moveRight ( ) # Defeat the first p…" at bounding box center [544, 158] width 148 height 274
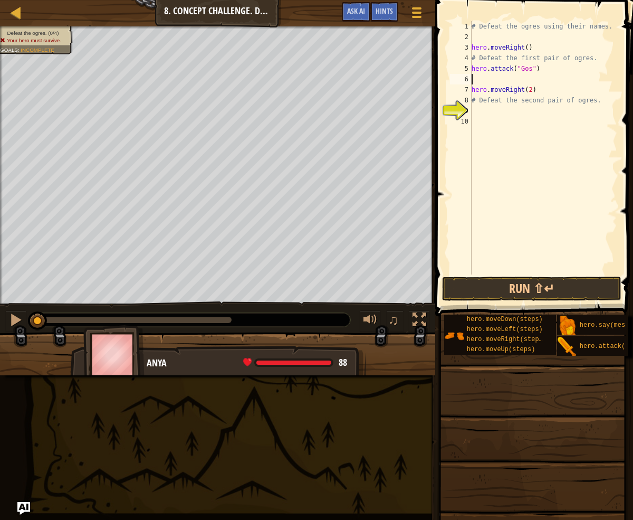
click at [532, 69] on div "# Defeat the ogres using their names. hero . moveRight ( ) # Defeat the first p…" at bounding box center [544, 158] width 148 height 274
click at [536, 285] on button "Run ⇧↵" at bounding box center [531, 288] width 179 height 24
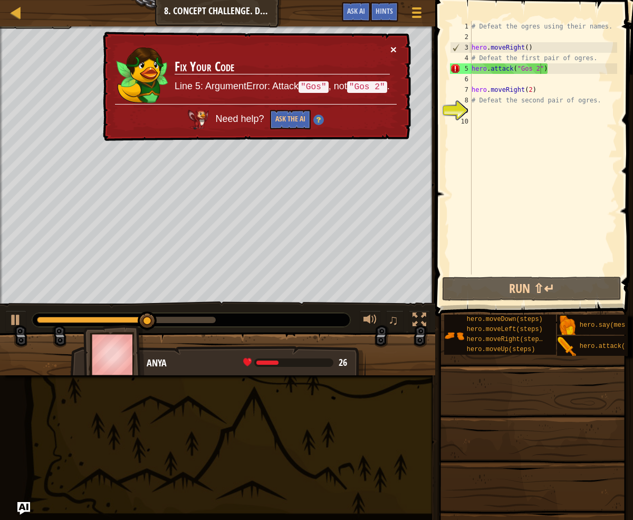
click at [396, 49] on button "×" at bounding box center [393, 49] width 6 height 11
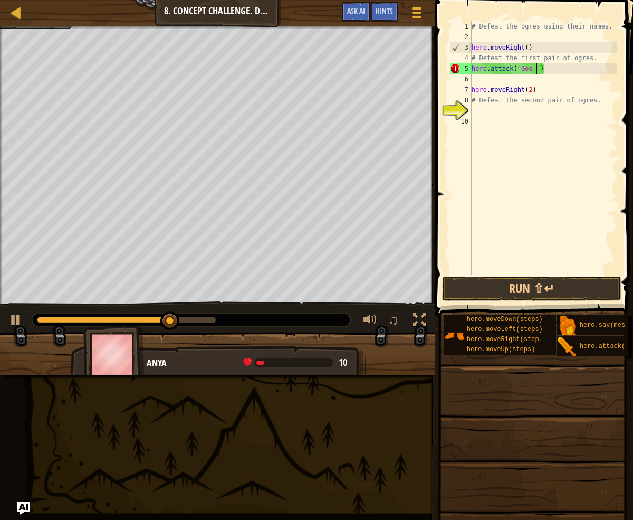
type textarea "hero.attack("Gos")"
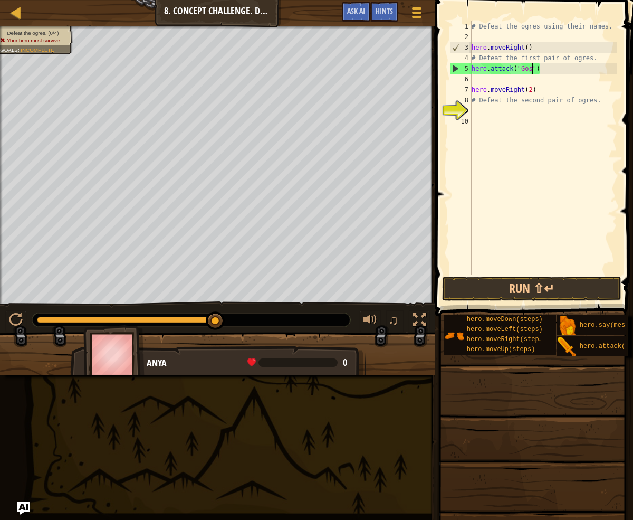
scroll to position [5, 0]
click at [474, 84] on div "# Defeat the ogres using their names. hero . moveRight ( ) # Defeat the first p…" at bounding box center [544, 158] width 148 height 274
type textarea "hero.moveRight(2)"
click at [476, 80] on div "# Defeat the ogres using their names. hero . moveRight ( ) # Defeat the first p…" at bounding box center [544, 158] width 148 height 274
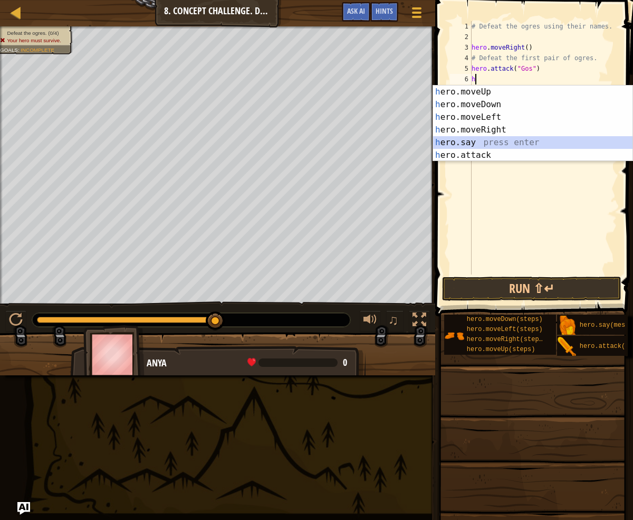
click at [494, 138] on div "h ero.moveUp press enter h ero.moveDown press enter h ero.moveLeft press enter …" at bounding box center [532, 135] width 199 height 101
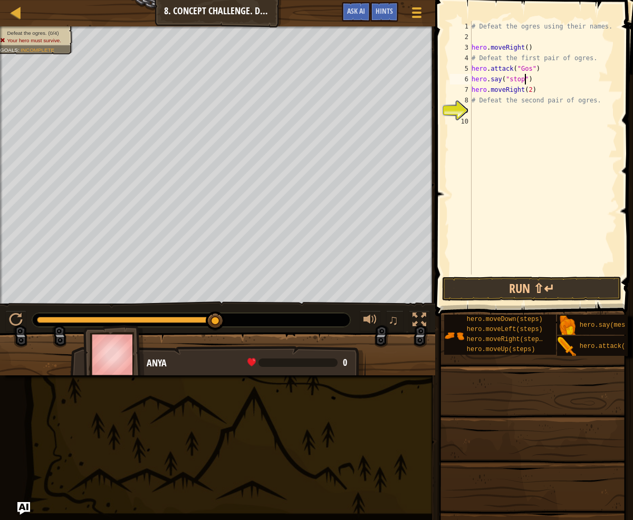
scroll to position [5, 4]
click at [567, 288] on button "Run ⇧↵" at bounding box center [531, 288] width 179 height 24
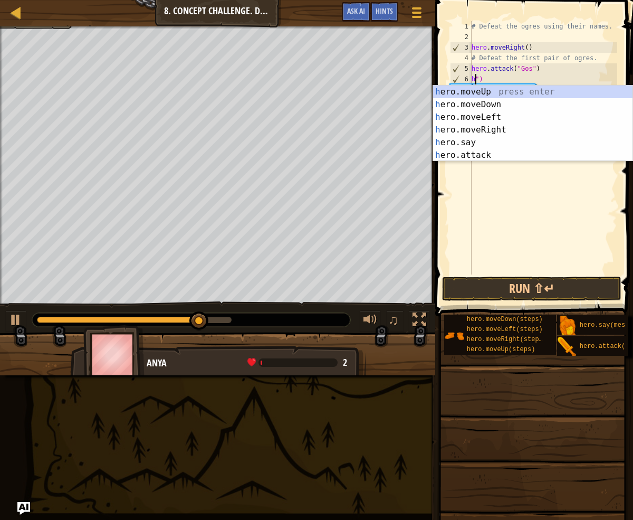
scroll to position [5, 0]
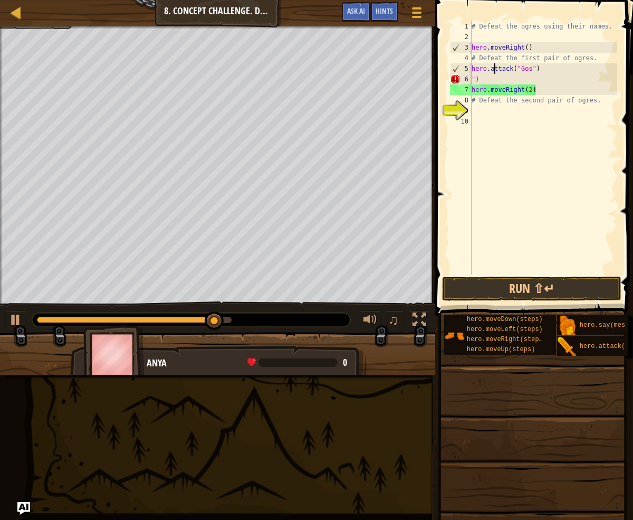
click at [494, 72] on div "# Defeat the ogres using their names. hero . moveRight ( ) # Defeat the first p…" at bounding box center [544, 158] width 148 height 274
click at [492, 83] on div "# Defeat the ogres using their names. hero . moveRight ( ) # Defeat the first p…" at bounding box center [544, 158] width 148 height 274
type textarea """
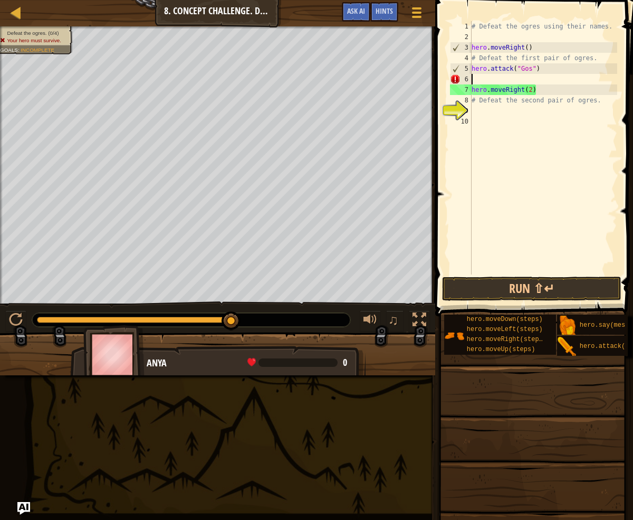
type textarea "hero.attack("Gos")"
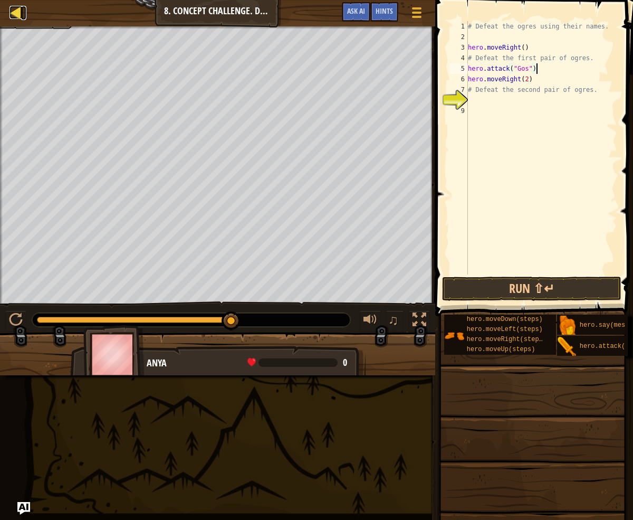
click at [15, 12] on div at bounding box center [15, 12] width 13 height 13
